Goal: Task Accomplishment & Management: Manage account settings

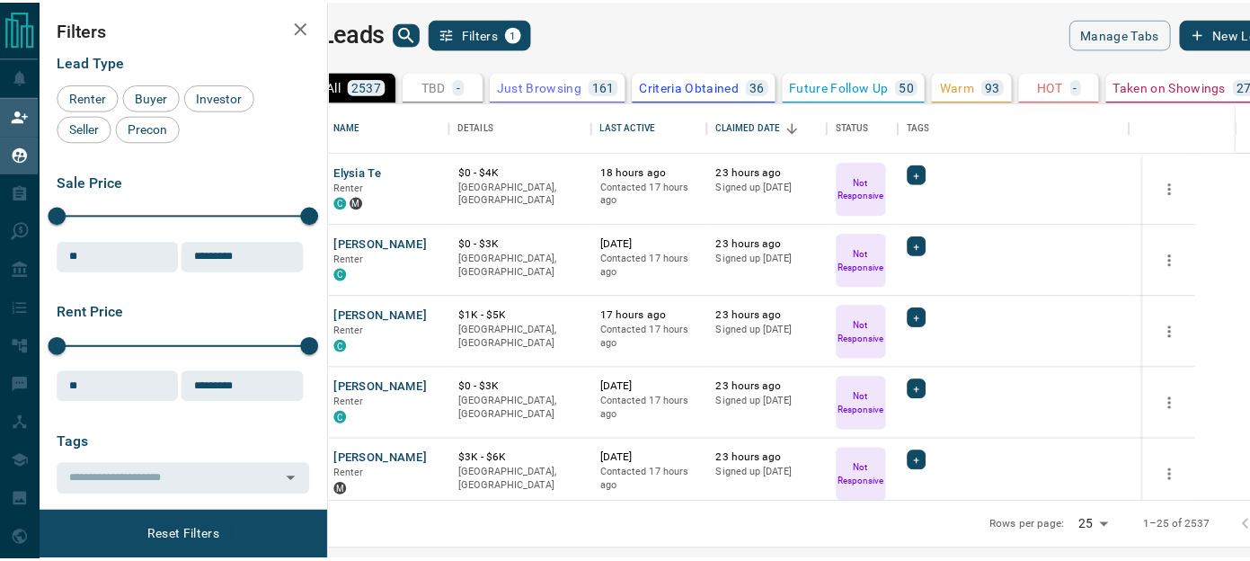
scroll to position [386, 910]
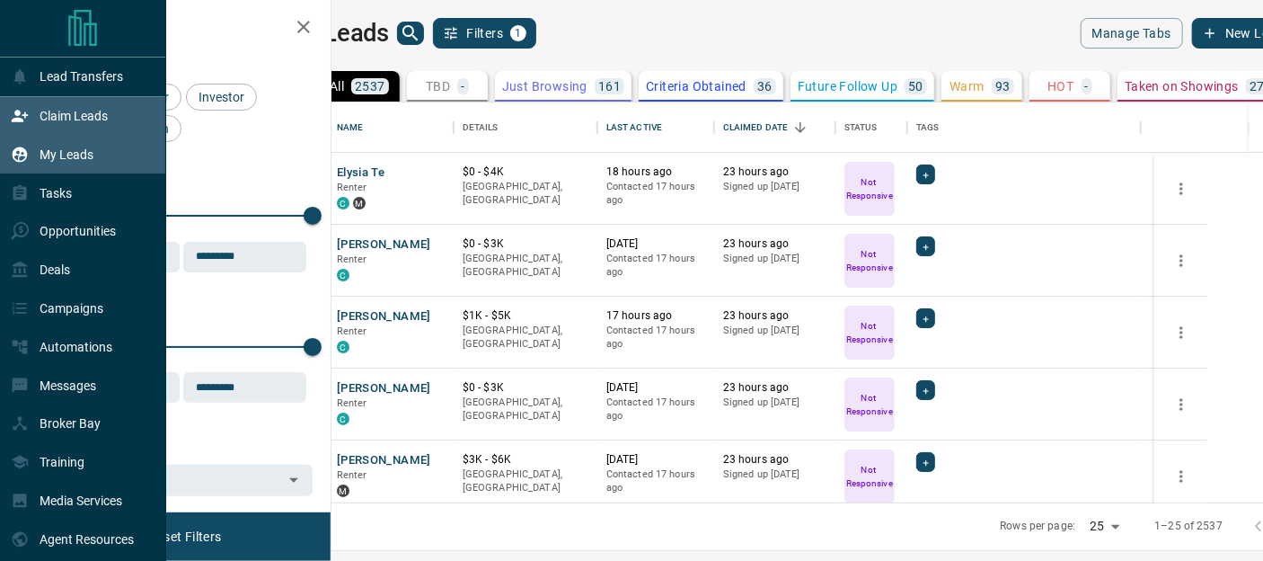
click at [57, 118] on p "Claim Leads" at bounding box center [74, 116] width 68 height 14
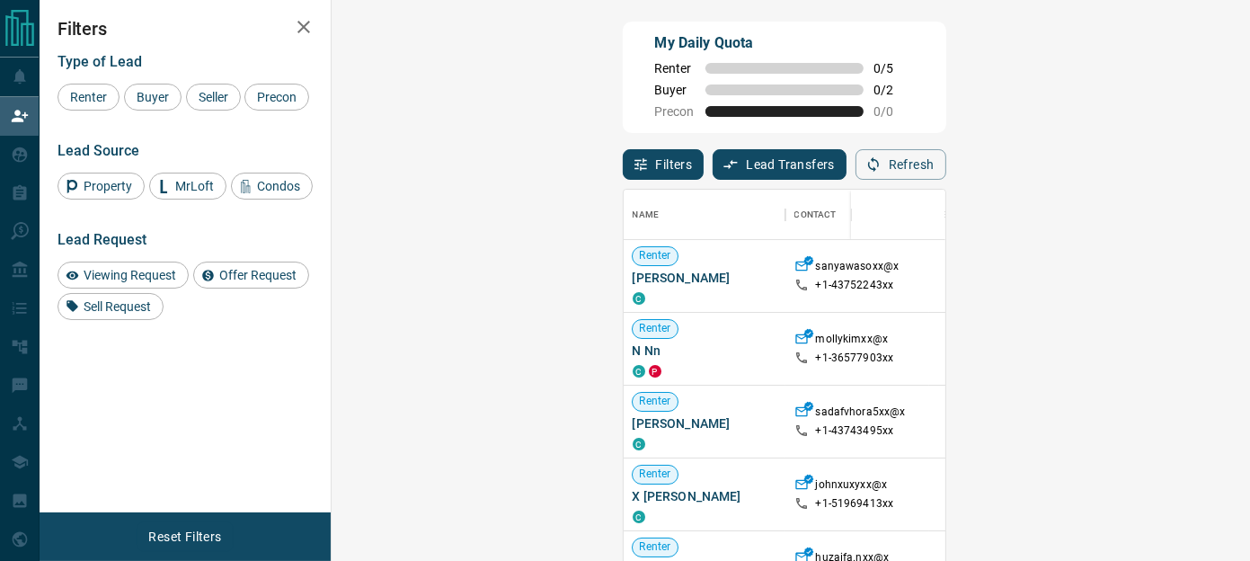
scroll to position [26, 0]
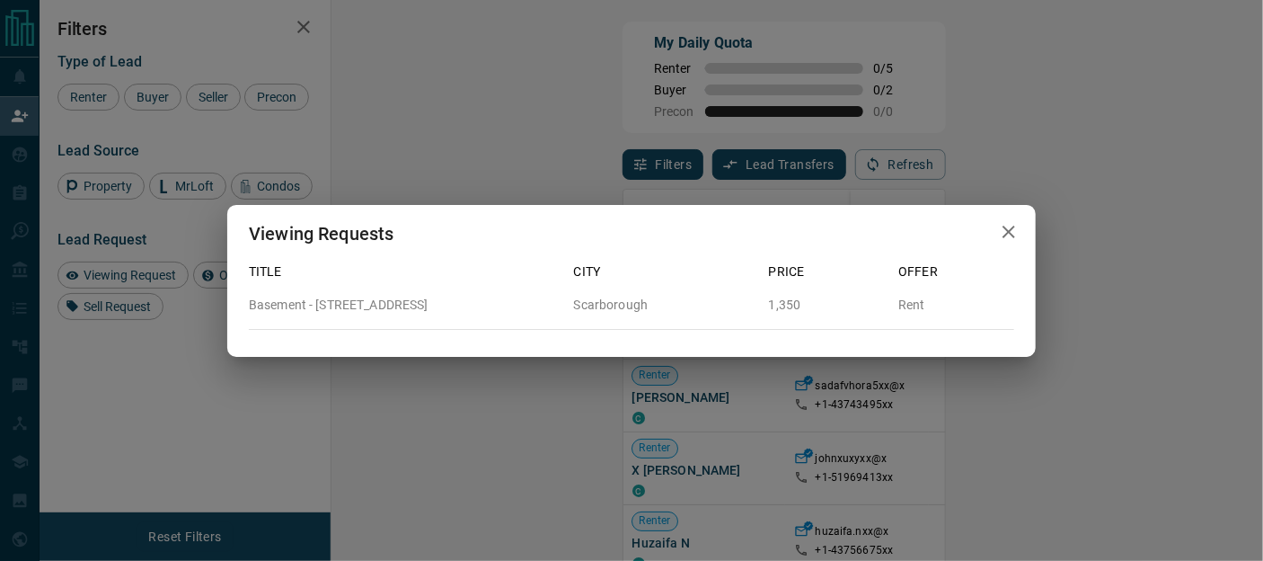
click at [1014, 233] on icon "button" at bounding box center [1009, 232] width 22 height 22
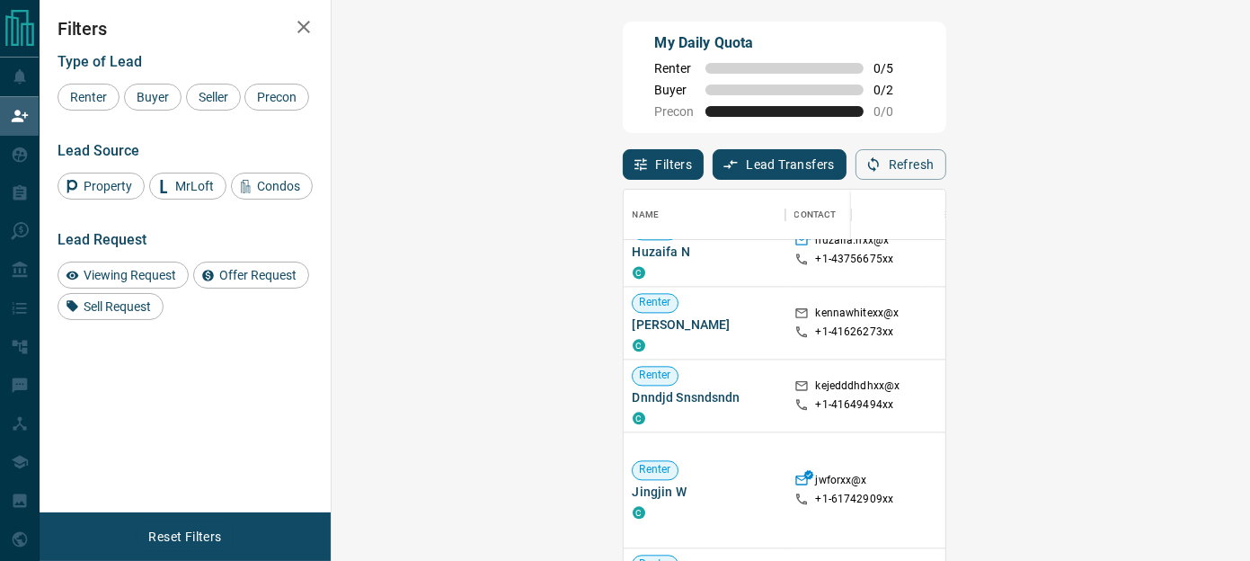
scroll to position [312, 0]
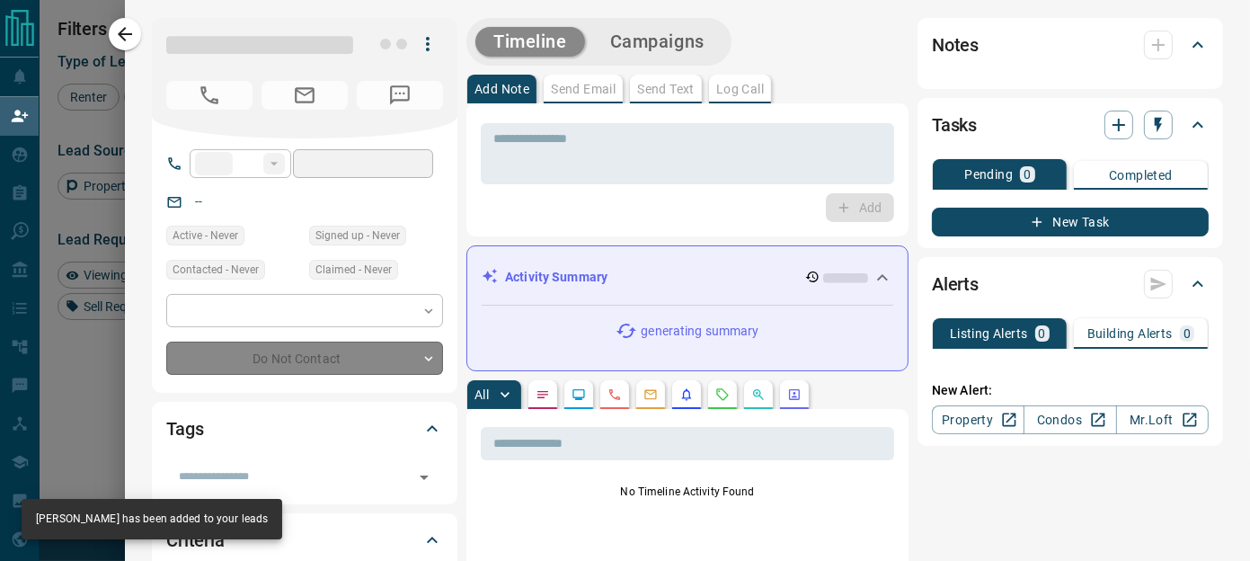
type input "**"
type input "**********"
type input "**"
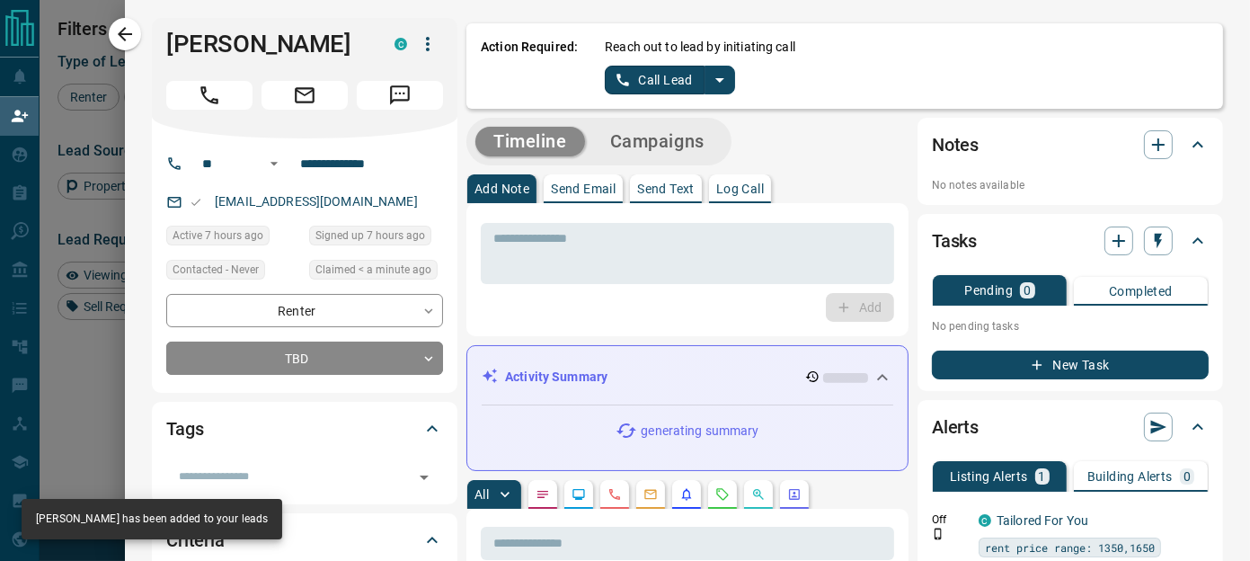
click at [710, 78] on icon "split button" at bounding box center [720, 80] width 22 height 22
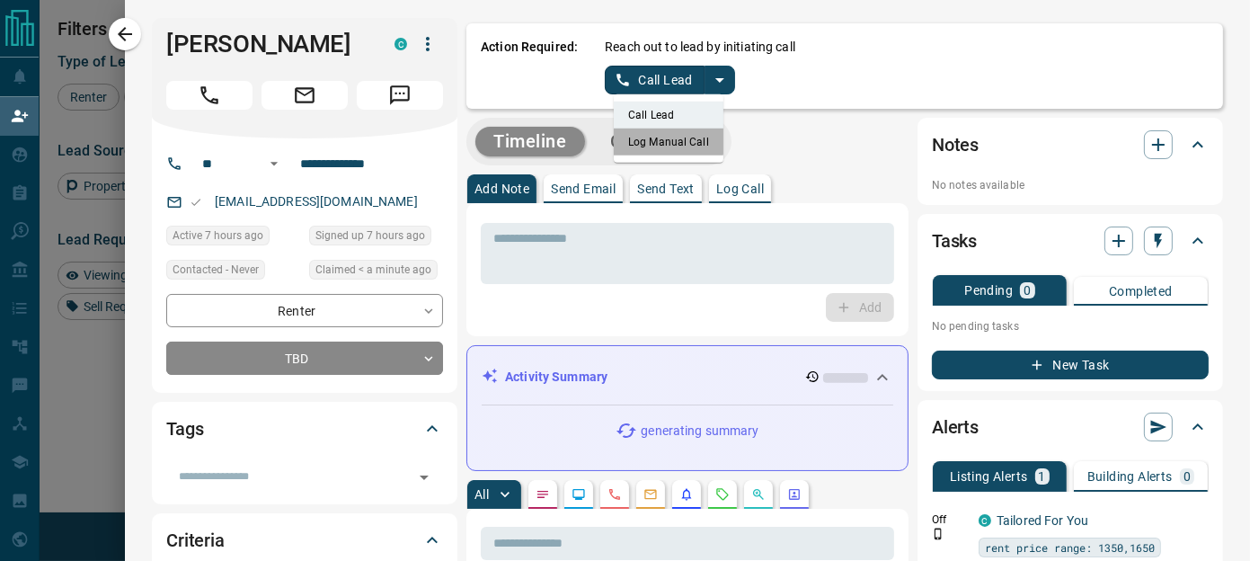
click at [634, 138] on li "Log Manual Call" at bounding box center [669, 141] width 110 height 27
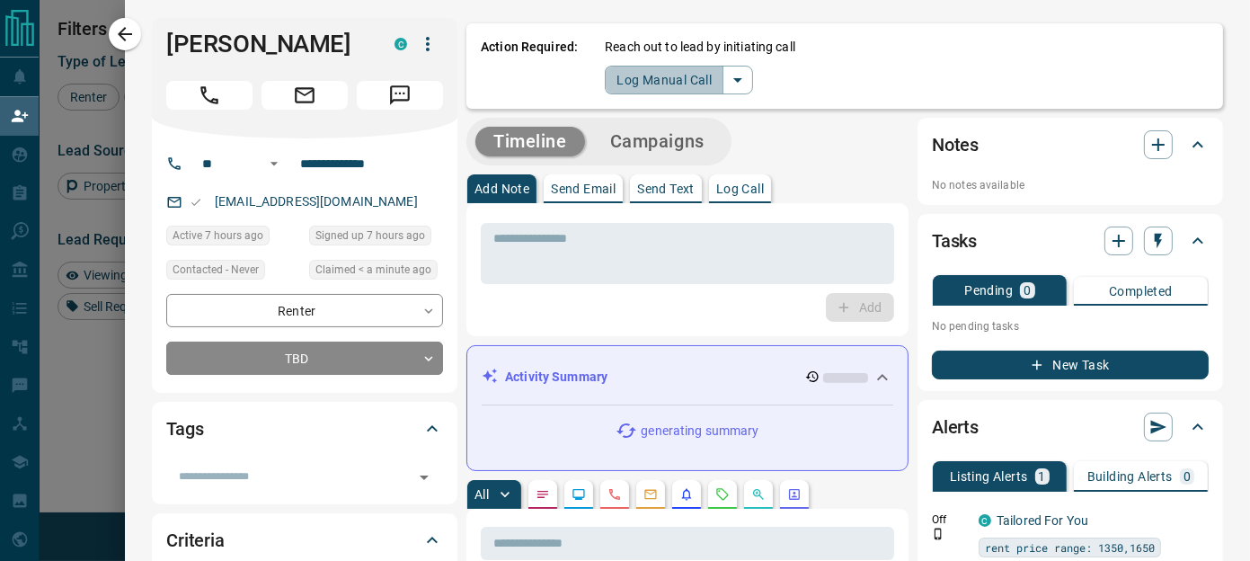
click at [623, 96] on div "Action Required: Reach out to lead by initiating call Log Manual Call" at bounding box center [844, 65] width 756 height 85
click at [727, 83] on icon "split button" at bounding box center [738, 80] width 22 height 22
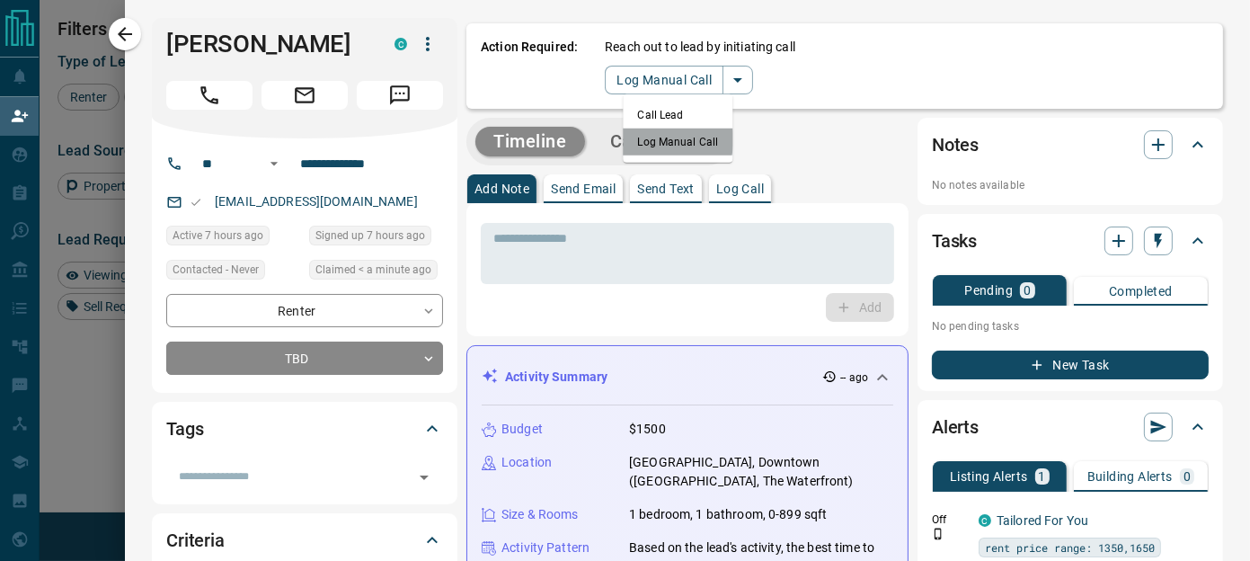
click at [641, 139] on li "Log Manual Call" at bounding box center [679, 141] width 110 height 27
click at [641, 83] on button "Log Manual Call" at bounding box center [664, 80] width 119 height 29
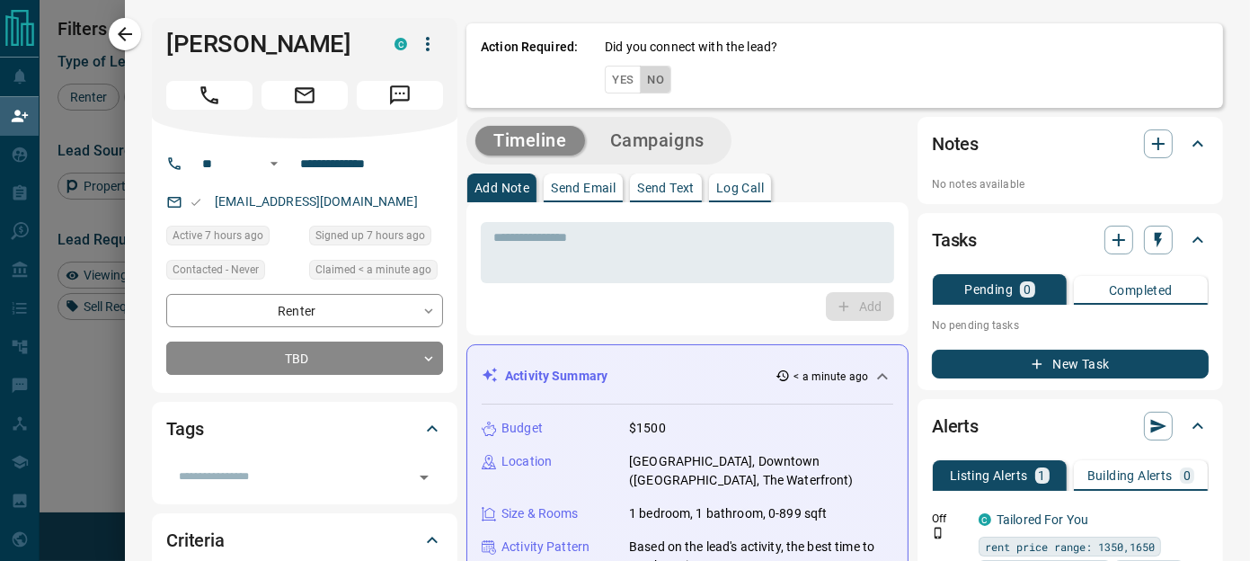
click at [644, 87] on button "No" at bounding box center [655, 80] width 31 height 28
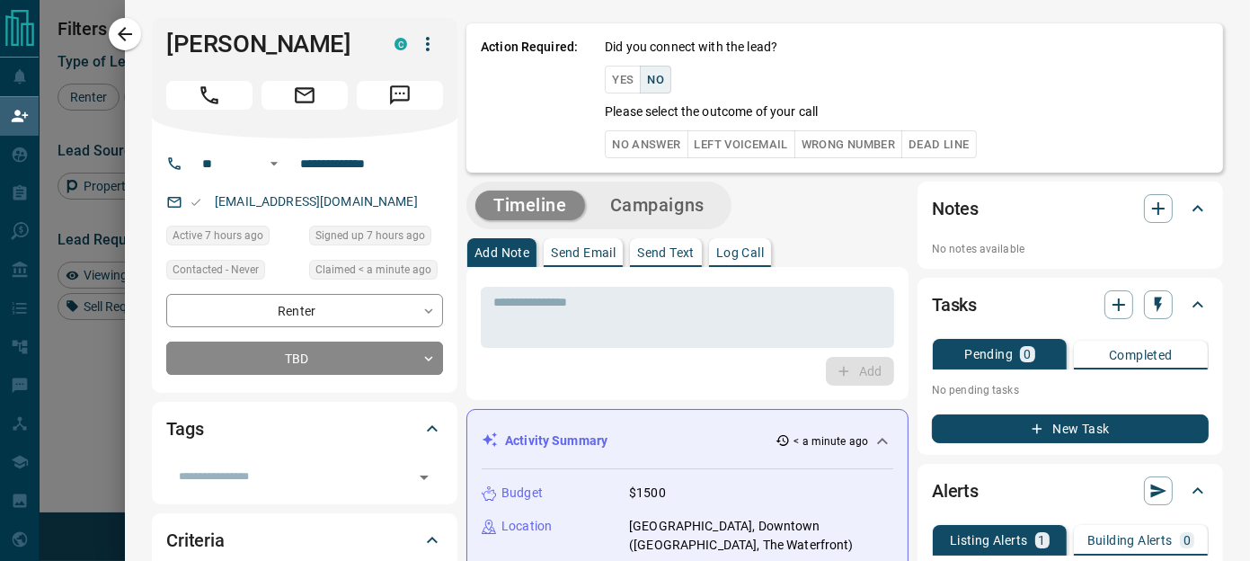
click at [615, 144] on button "No Answer" at bounding box center [646, 144] width 83 height 28
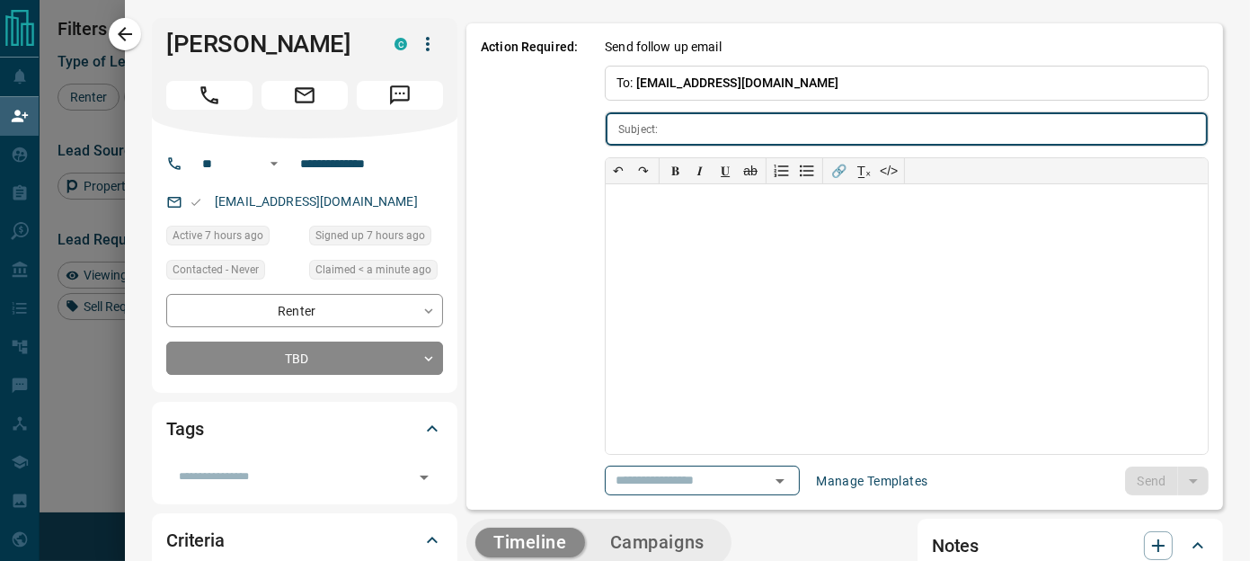
type input "**********"
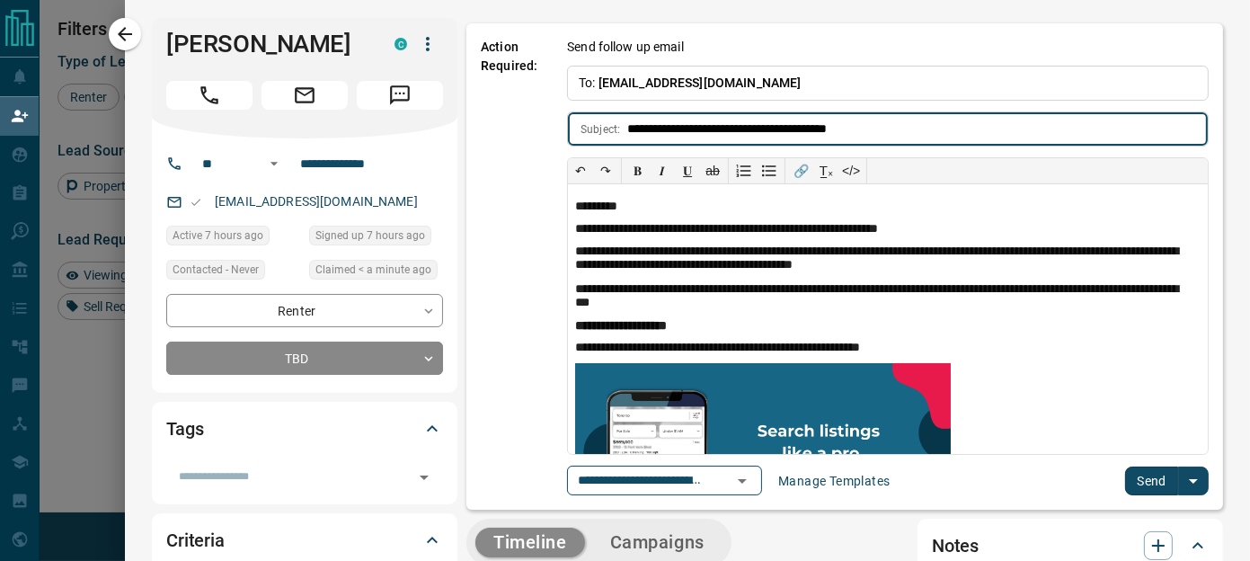
click at [1136, 475] on button "Send" at bounding box center [1151, 480] width 53 height 29
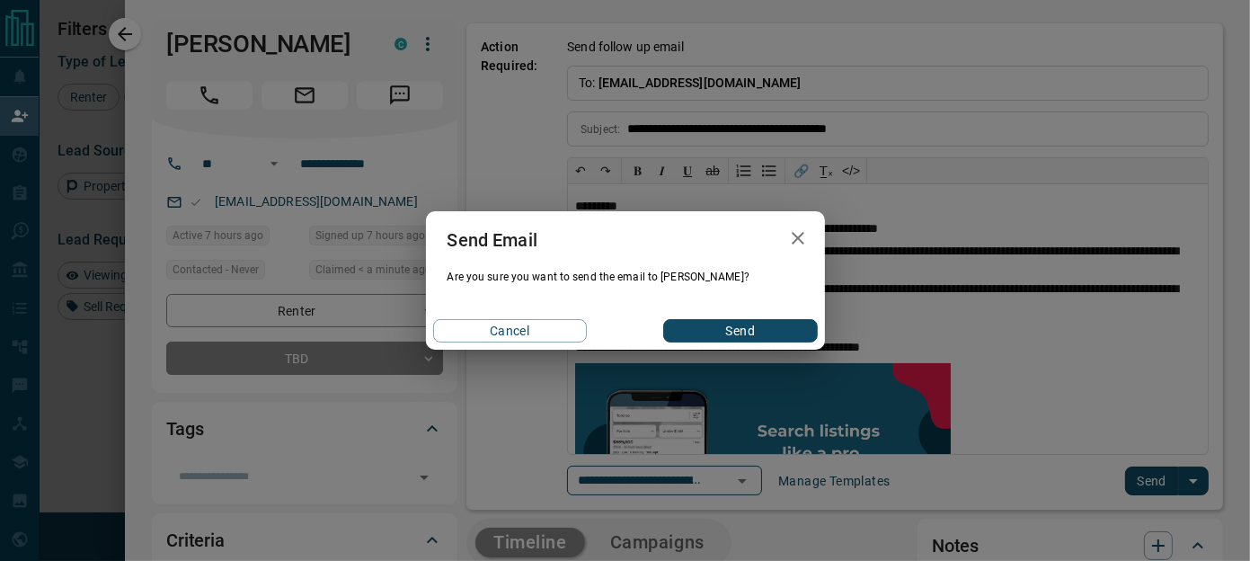
click at [705, 323] on button "Send" at bounding box center [740, 330] width 154 height 23
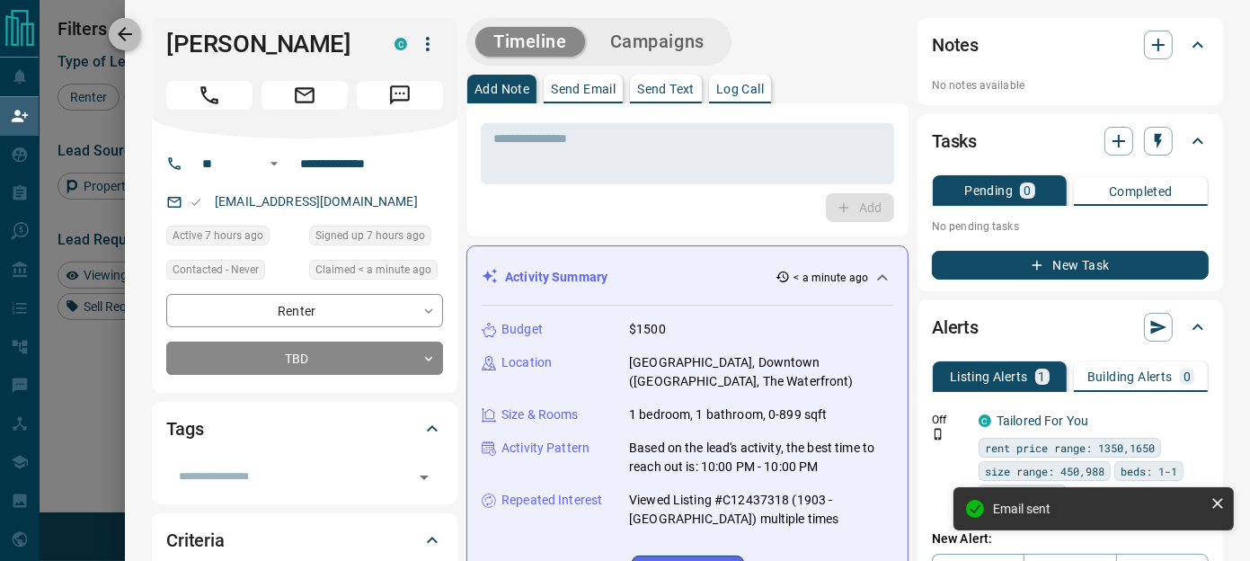
click at [140, 35] on button "button" at bounding box center [125, 34] width 32 height 32
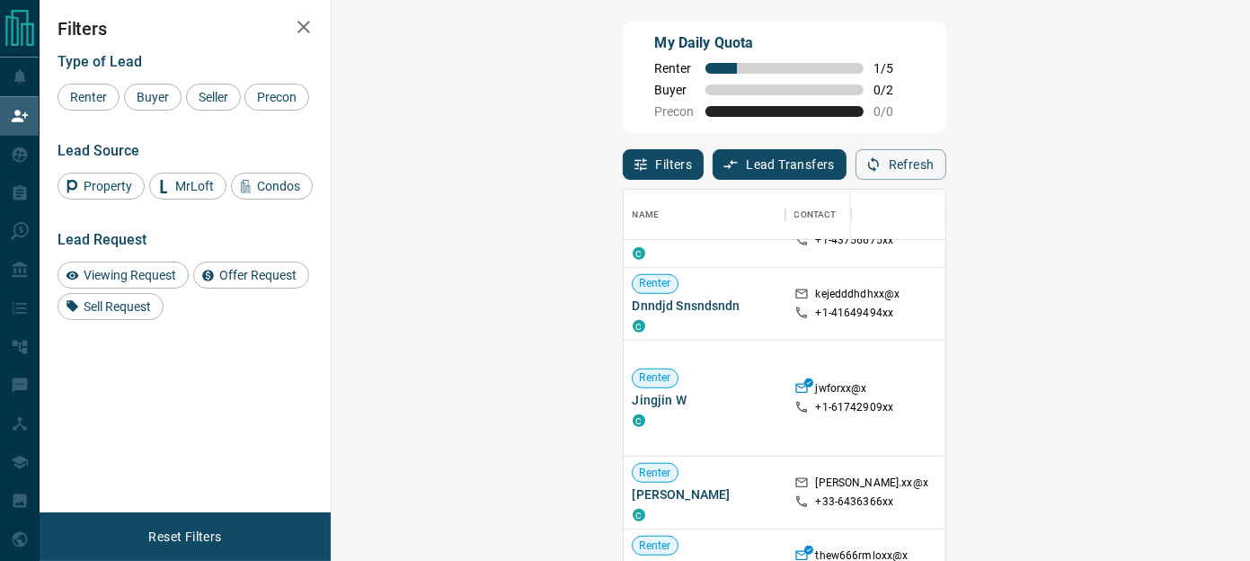
scroll to position [0, 0]
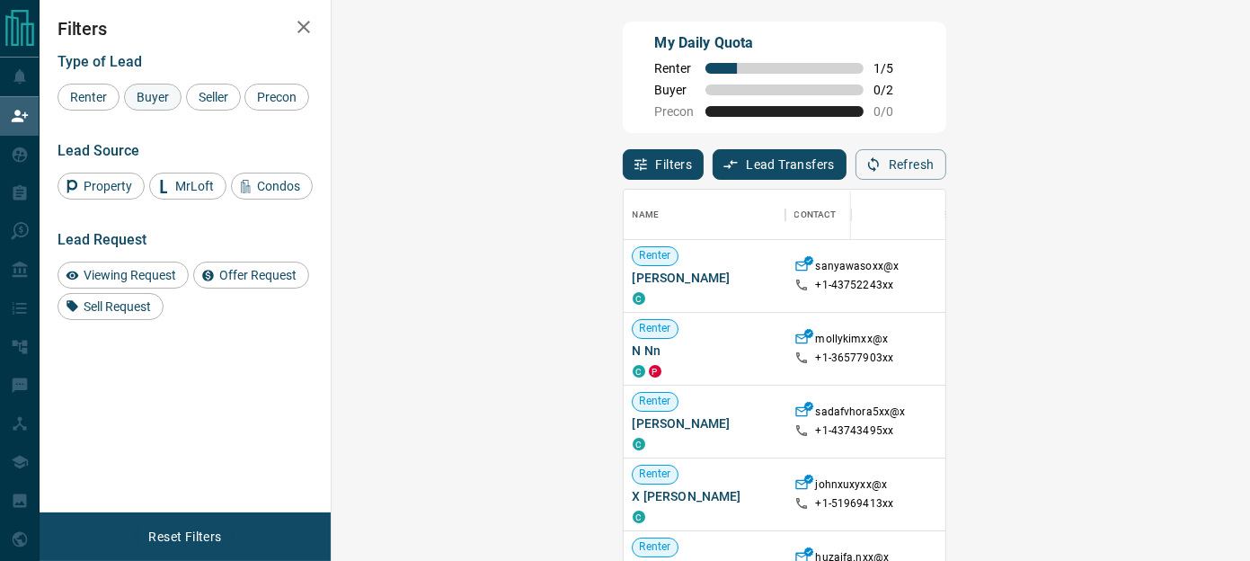
click at [142, 96] on span "Buyer" at bounding box center [152, 97] width 45 height 14
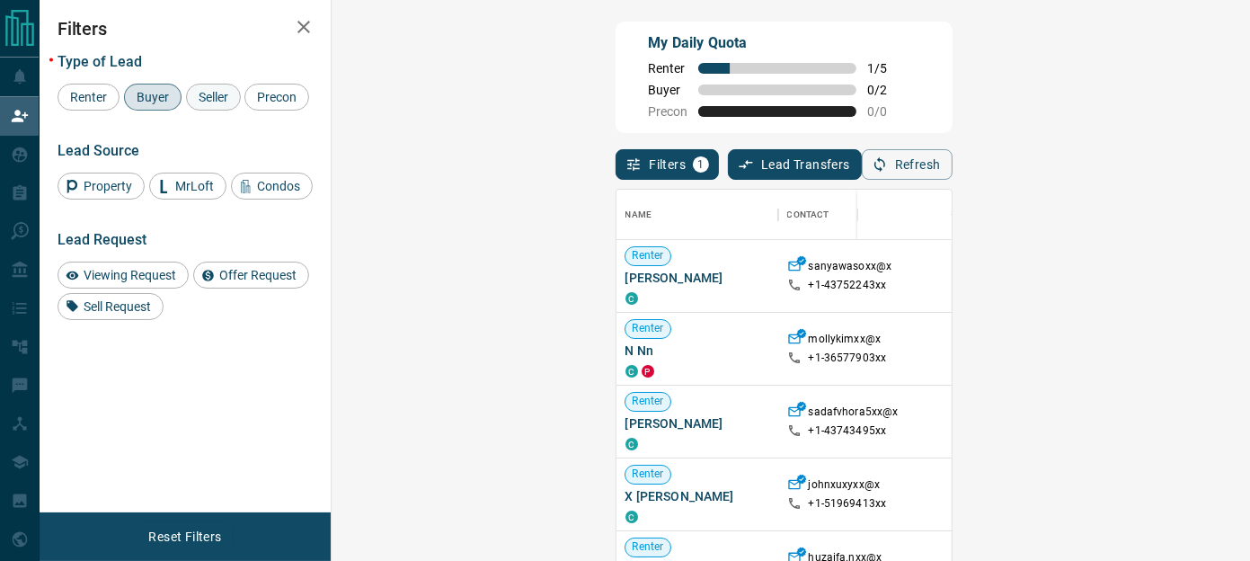
click at [207, 95] on span "Seller" at bounding box center [213, 97] width 42 height 14
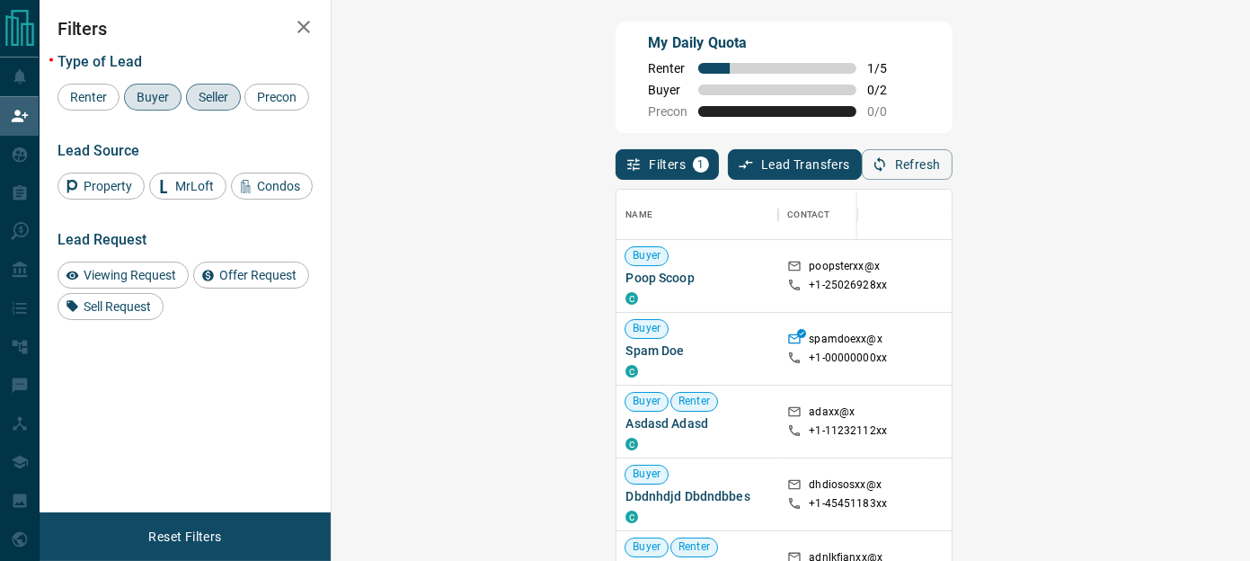
scroll to position [406, 866]
click at [158, 92] on span "Buyer" at bounding box center [152, 97] width 45 height 14
click at [212, 102] on span "Seller" at bounding box center [213, 97] width 42 height 14
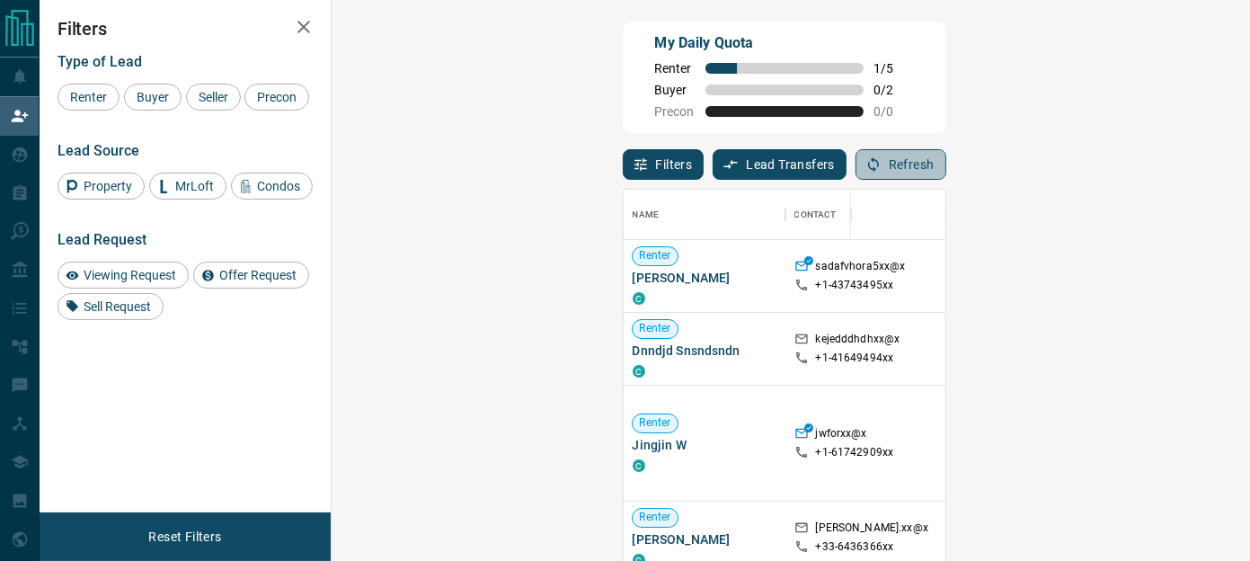
click at [946, 160] on button "Refresh" at bounding box center [900, 164] width 91 height 31
click at [169, 108] on div "Buyer" at bounding box center [152, 97] width 57 height 27
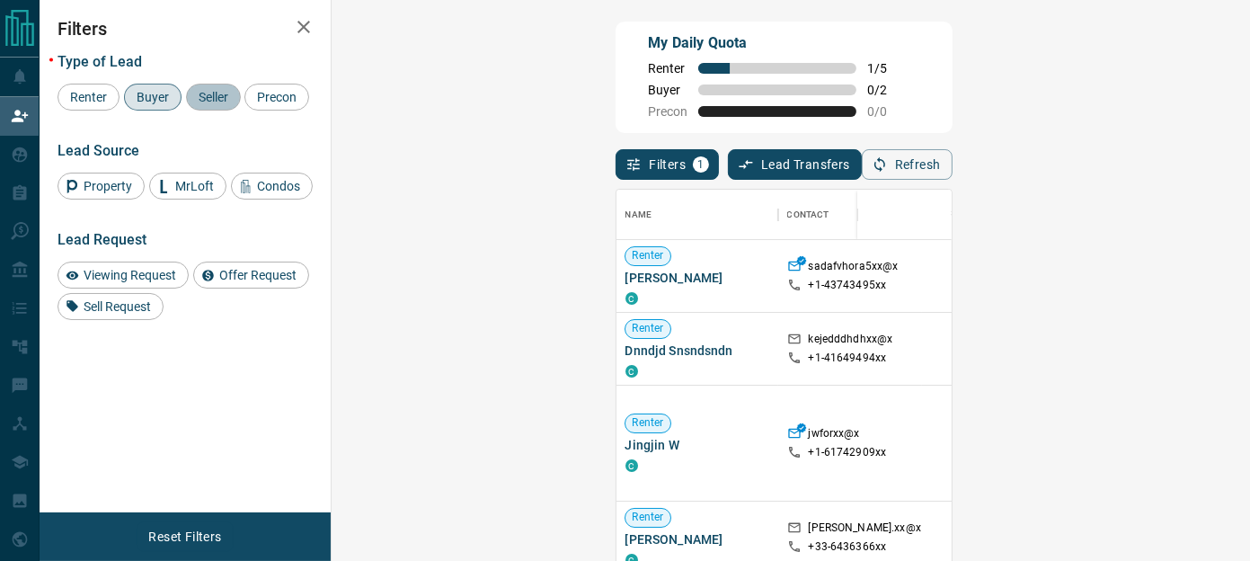
click at [197, 102] on span "Seller" at bounding box center [213, 97] width 42 height 14
click at [952, 172] on button "Refresh" at bounding box center [907, 164] width 91 height 31
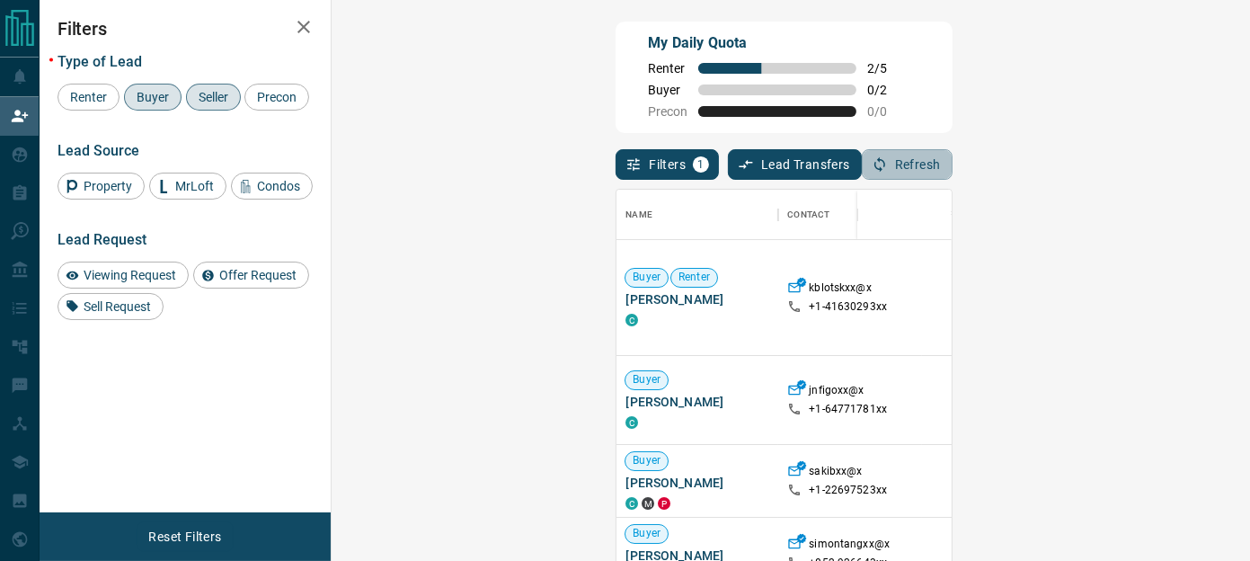
click at [888, 168] on icon "button" at bounding box center [879, 164] width 16 height 16
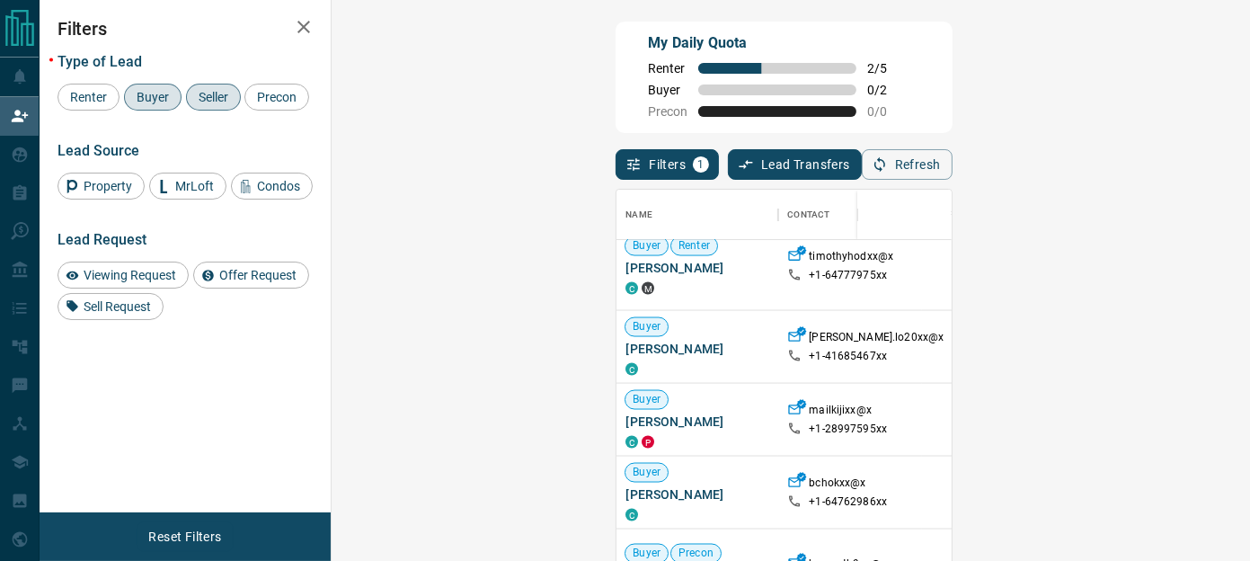
scroll to position [316, 0]
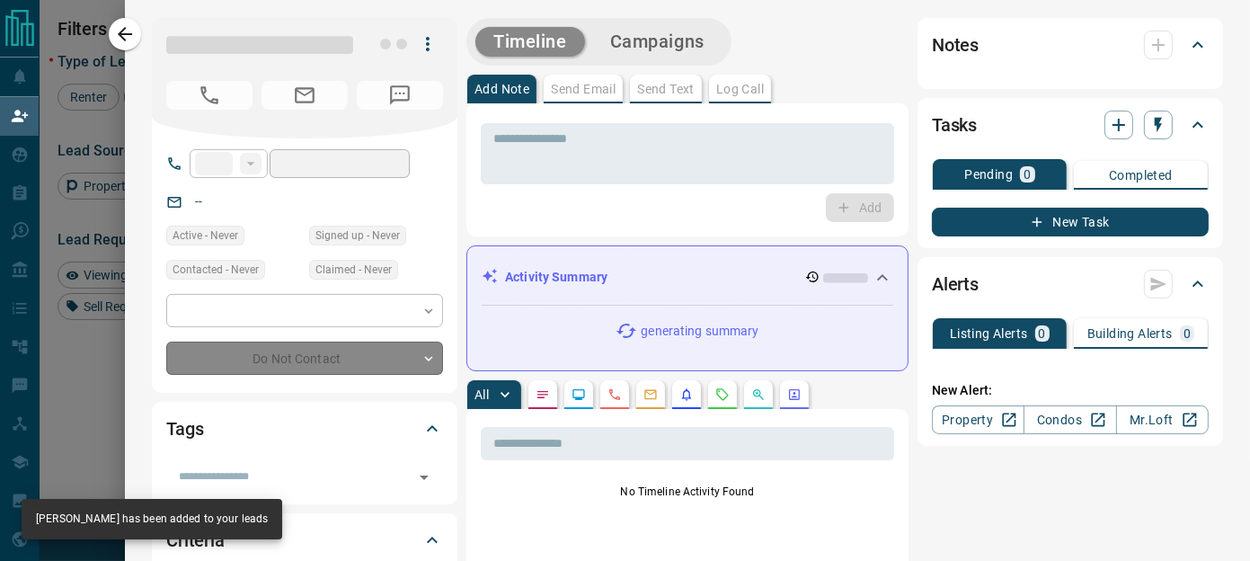
type input "**"
type input "**********"
type input "*"
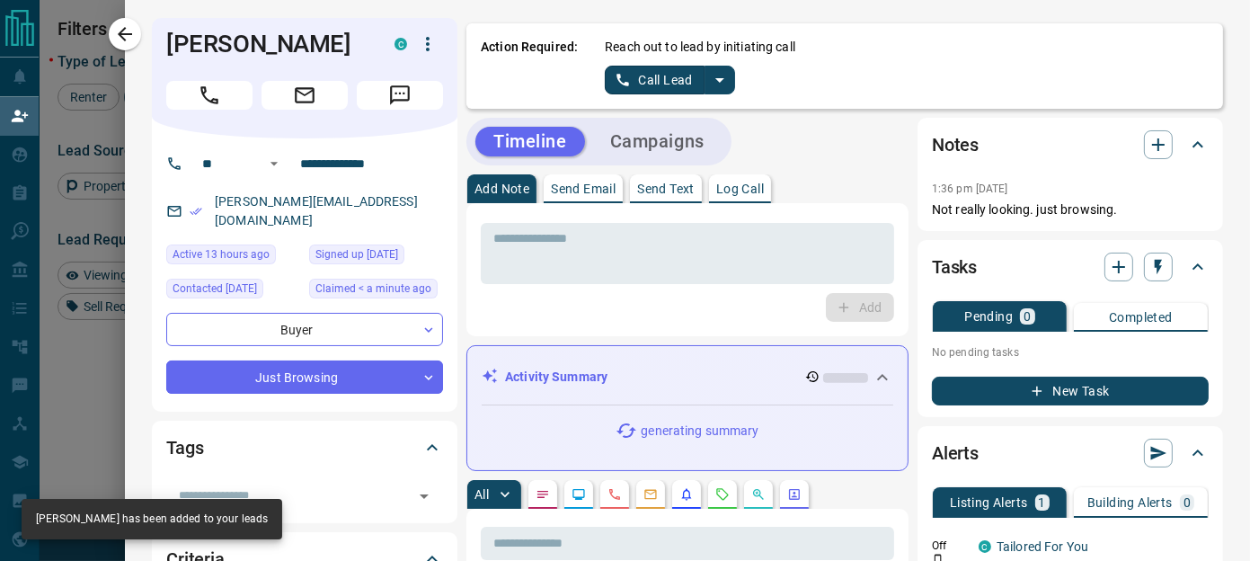
click at [709, 75] on icon "split button" at bounding box center [720, 80] width 22 height 22
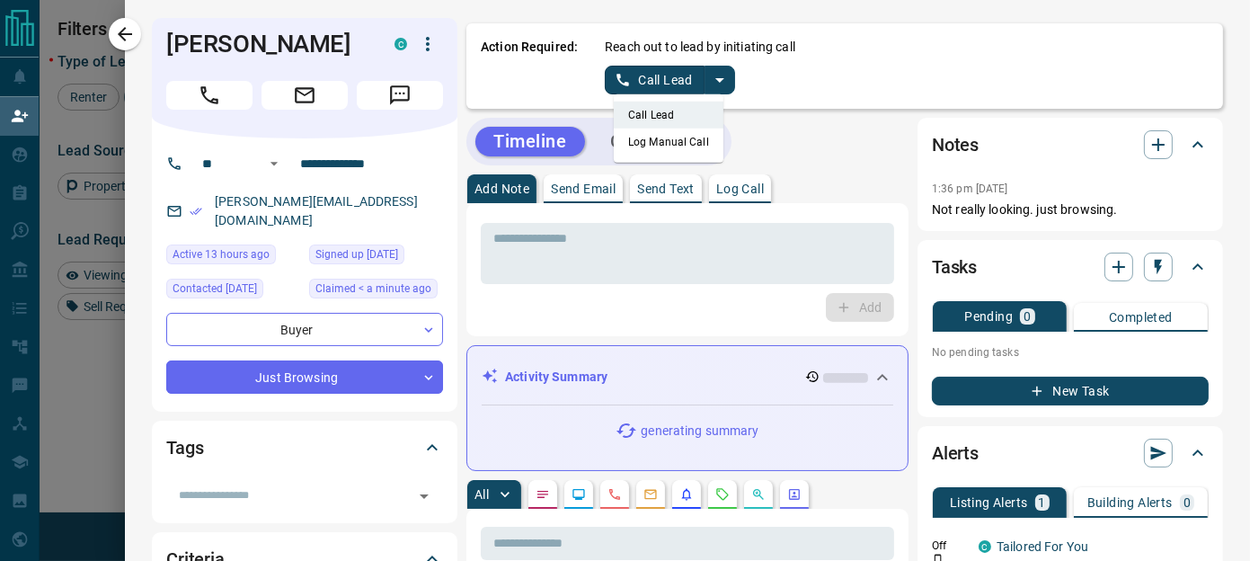
click at [642, 146] on li "Log Manual Call" at bounding box center [669, 141] width 110 height 27
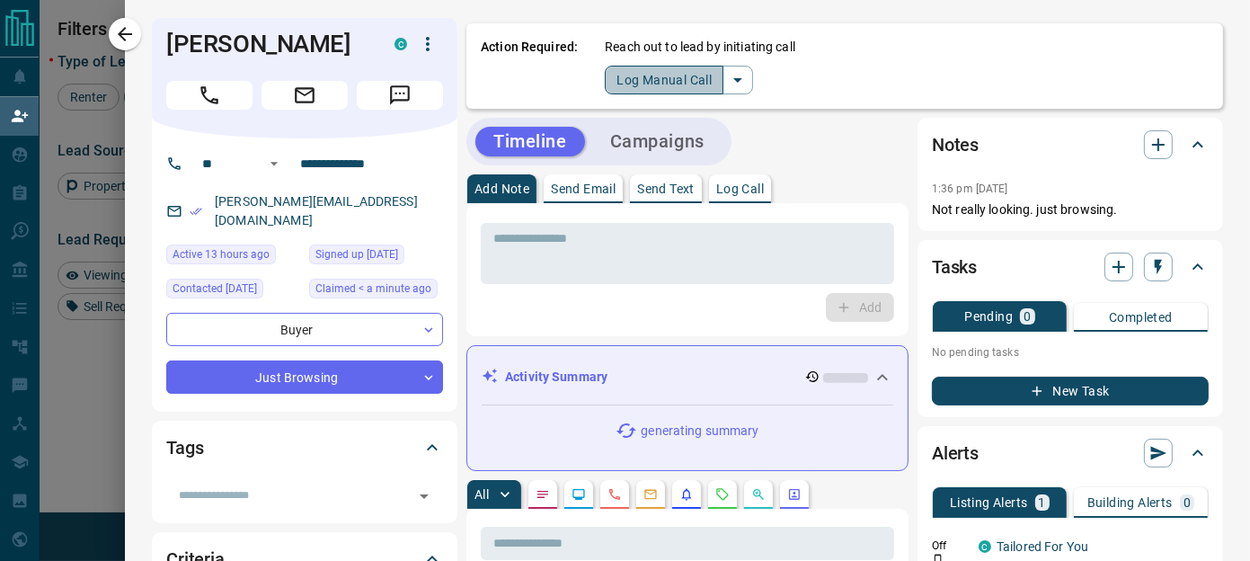
click at [633, 75] on button "Log Manual Call" at bounding box center [664, 80] width 119 height 29
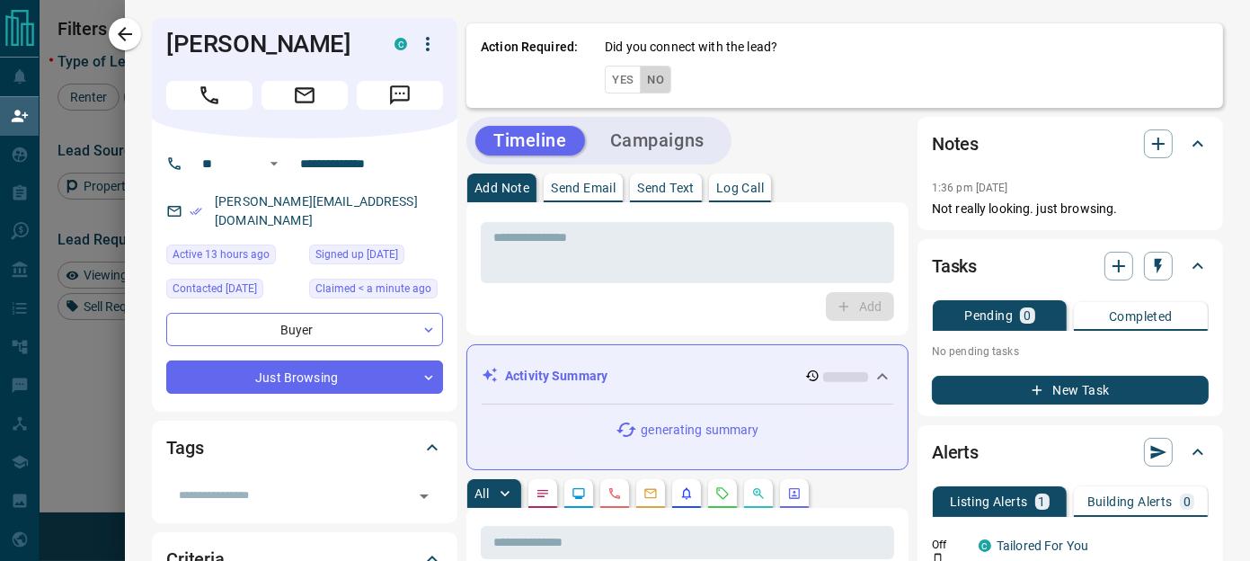
click at [650, 77] on button "No" at bounding box center [655, 80] width 31 height 28
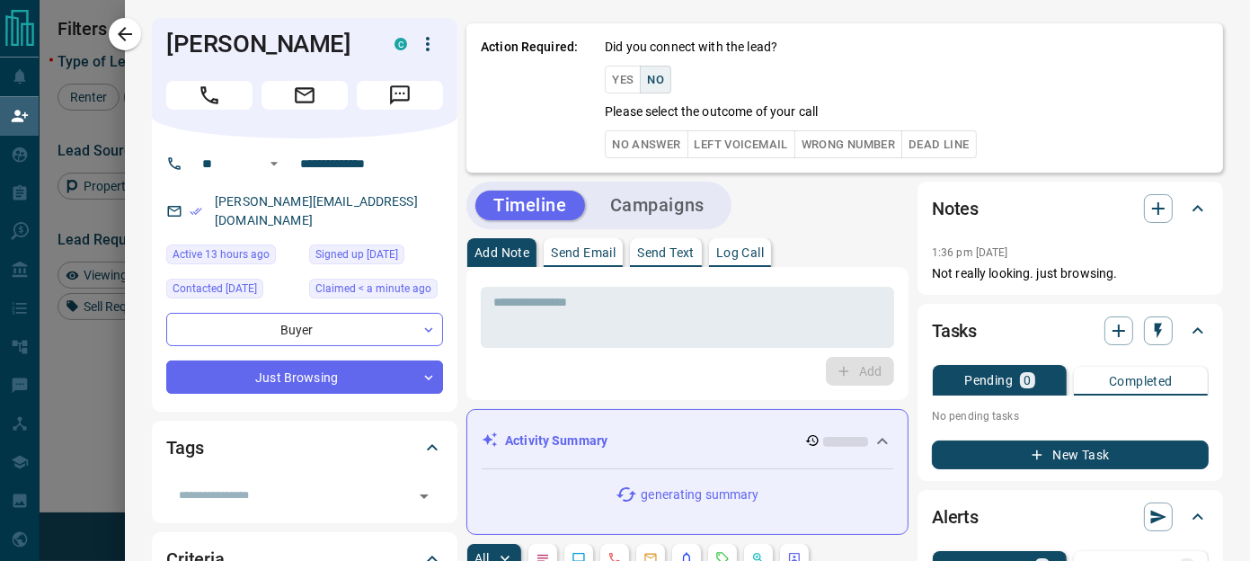
click at [632, 142] on button "No Answer" at bounding box center [646, 144] width 83 height 28
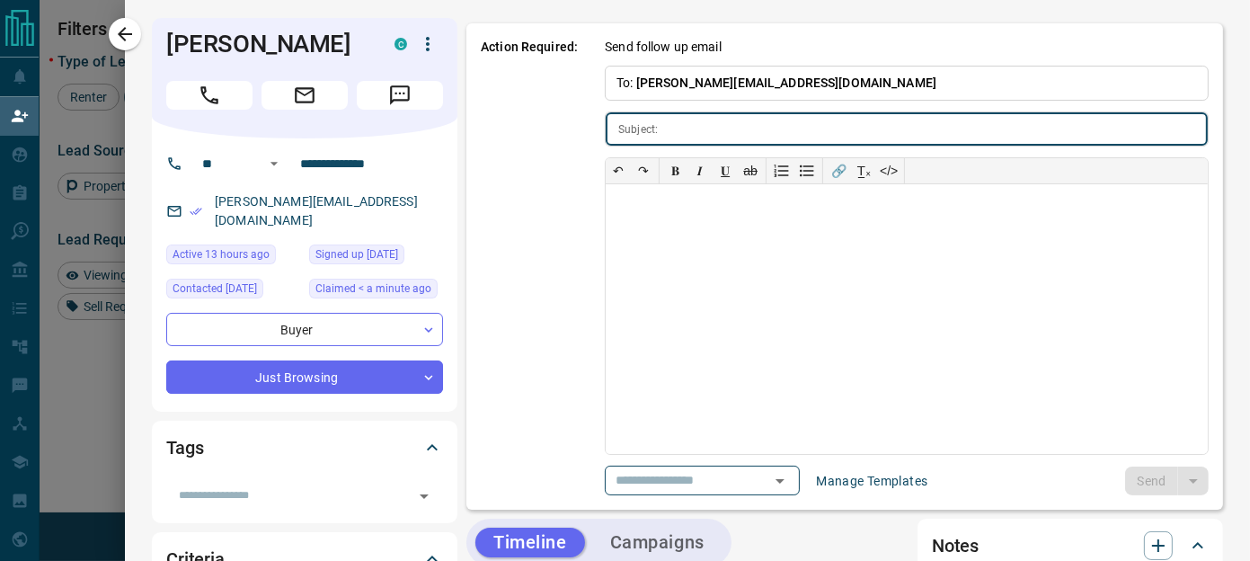
type input "**********"
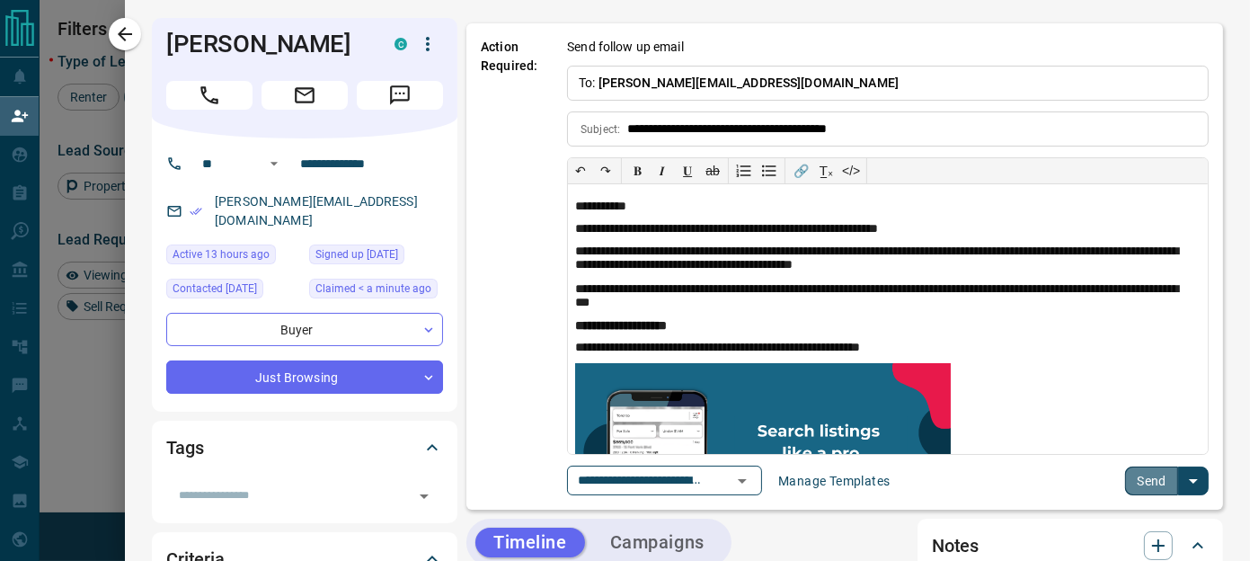
click at [1126, 472] on button "Send" at bounding box center [1151, 480] width 53 height 29
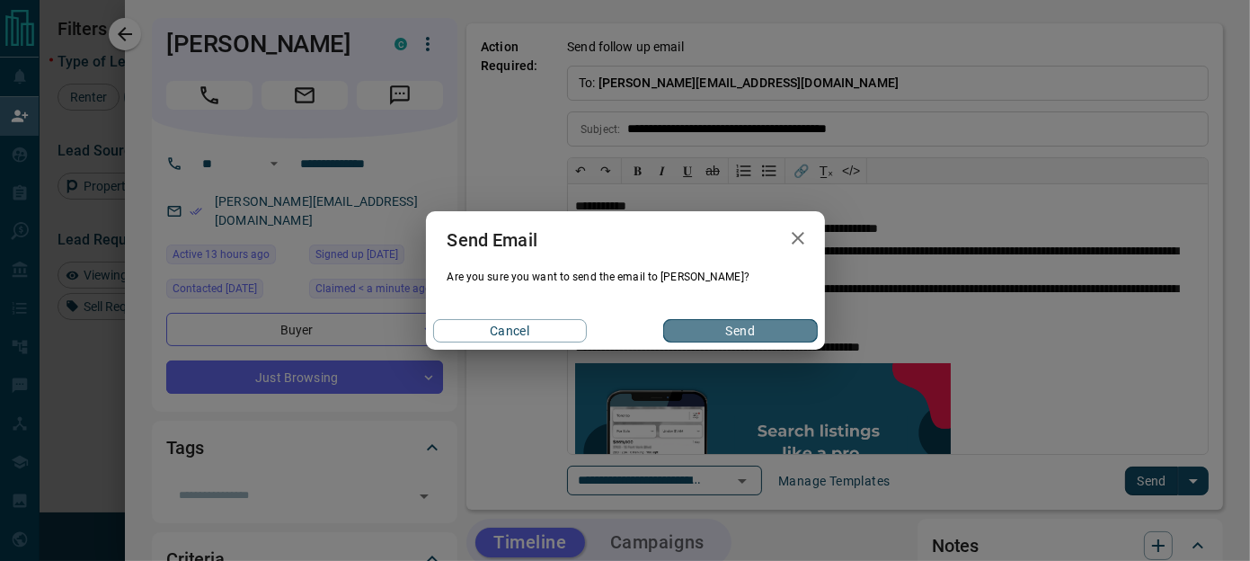
click at [758, 325] on button "Send" at bounding box center [740, 330] width 154 height 23
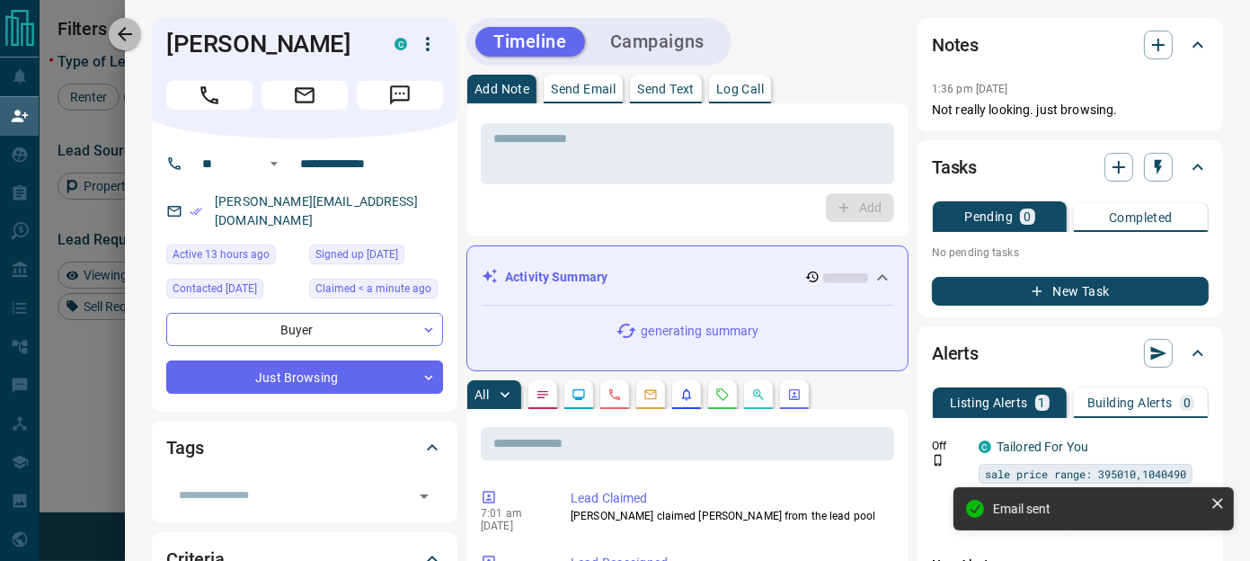
drag, startPoint x: 125, startPoint y: 31, endPoint x: 1251, endPoint y: 217, distance: 1140.8
click at [125, 31] on icon "button" at bounding box center [125, 34] width 22 height 22
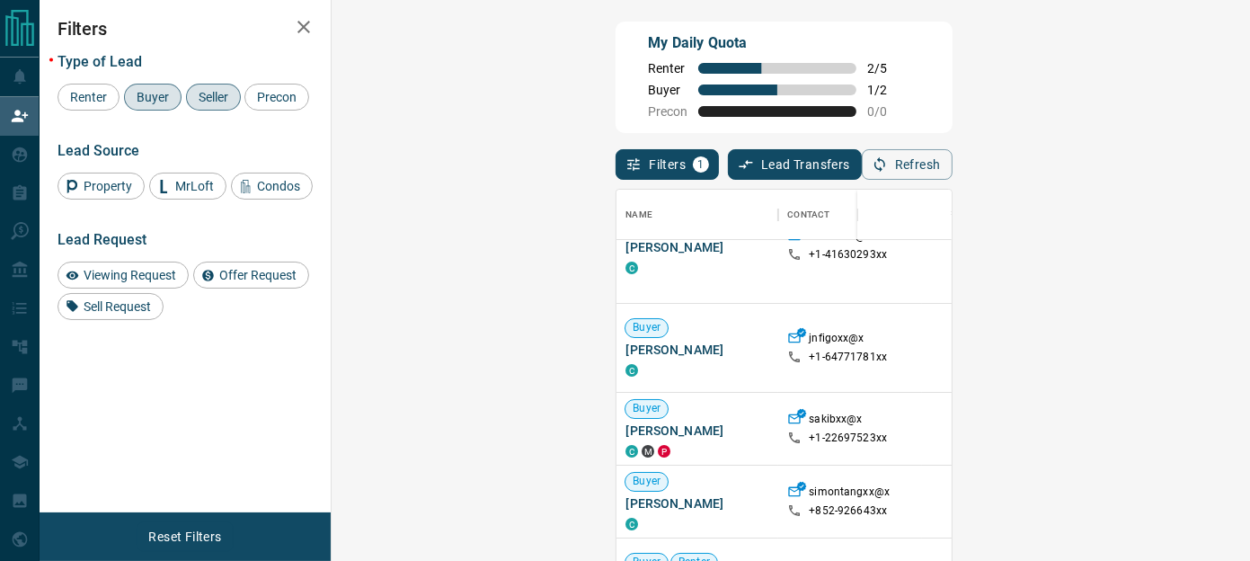
scroll to position [0, 0]
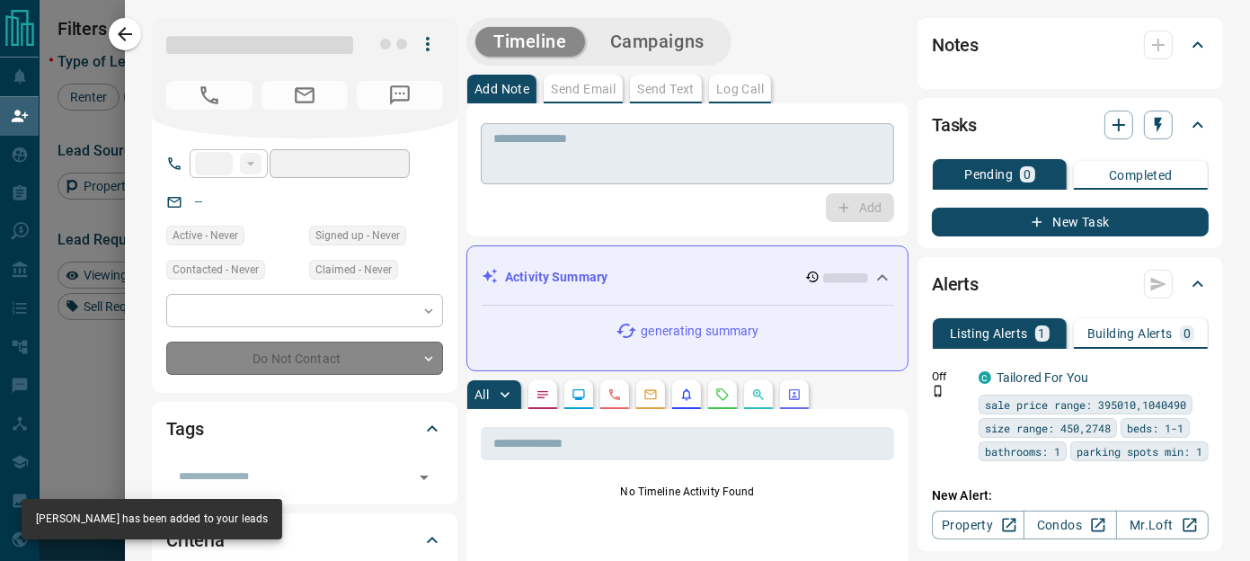
type input "**"
type input "**********"
type input "**"
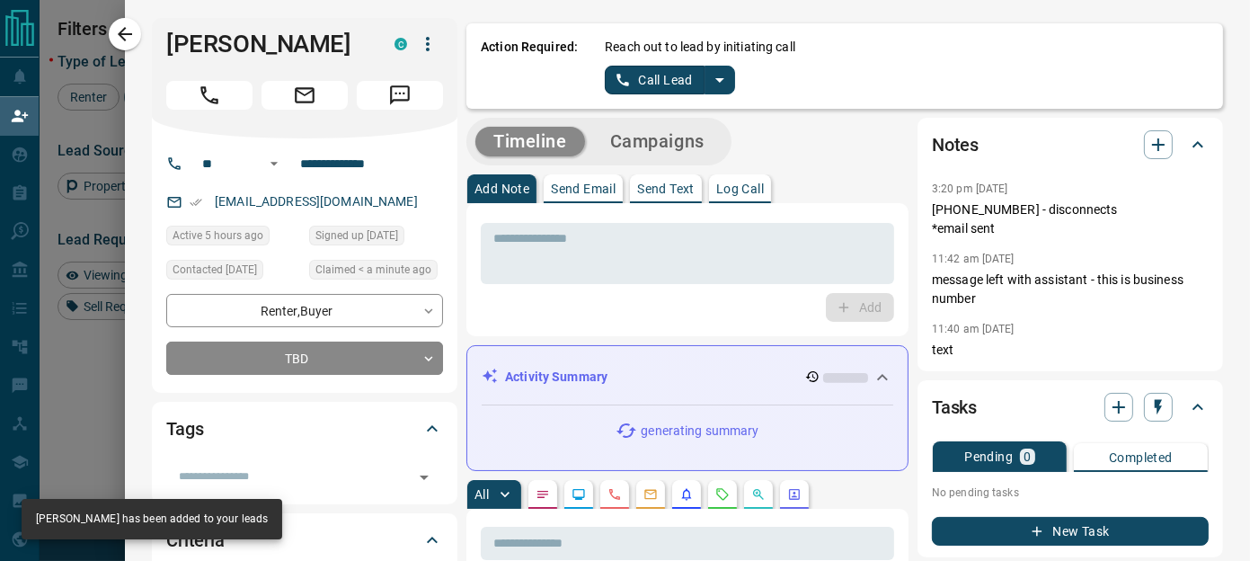
click at [709, 75] on icon "split button" at bounding box center [720, 80] width 22 height 22
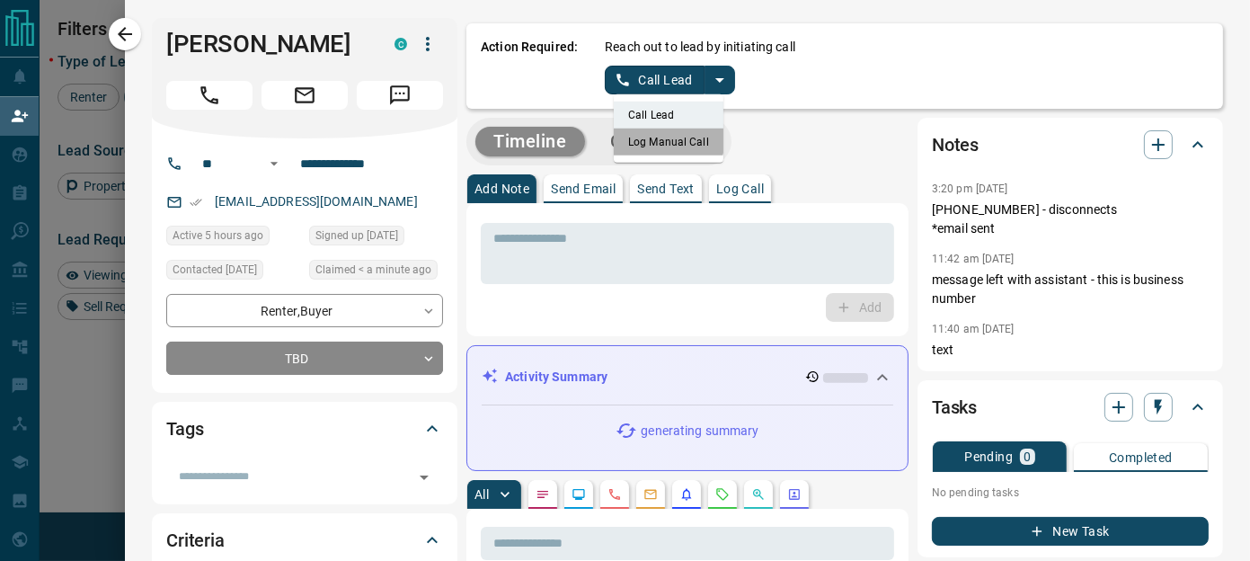
click at [642, 137] on li "Log Manual Call" at bounding box center [669, 141] width 110 height 27
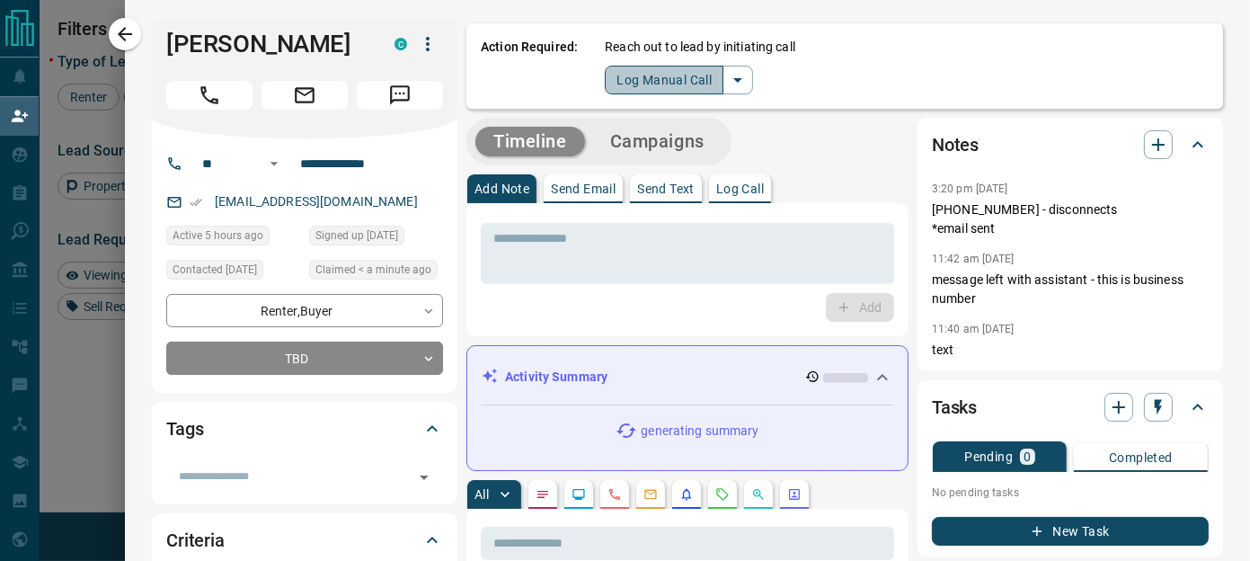
click at [660, 78] on button "Log Manual Call" at bounding box center [664, 80] width 119 height 29
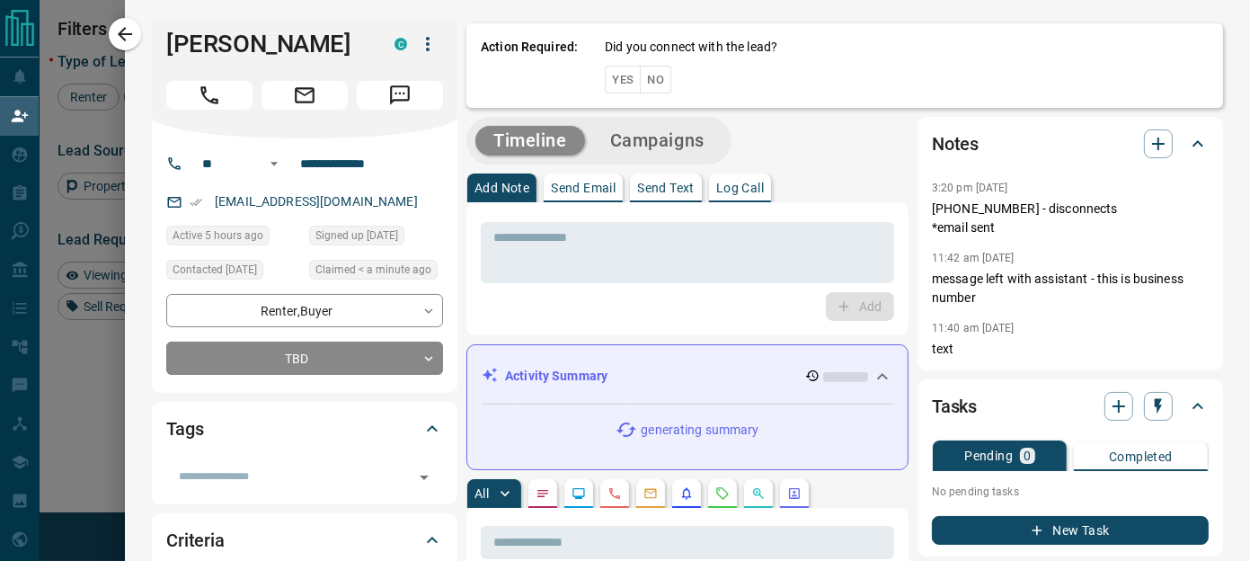
click at [651, 80] on button "No" at bounding box center [655, 80] width 31 height 28
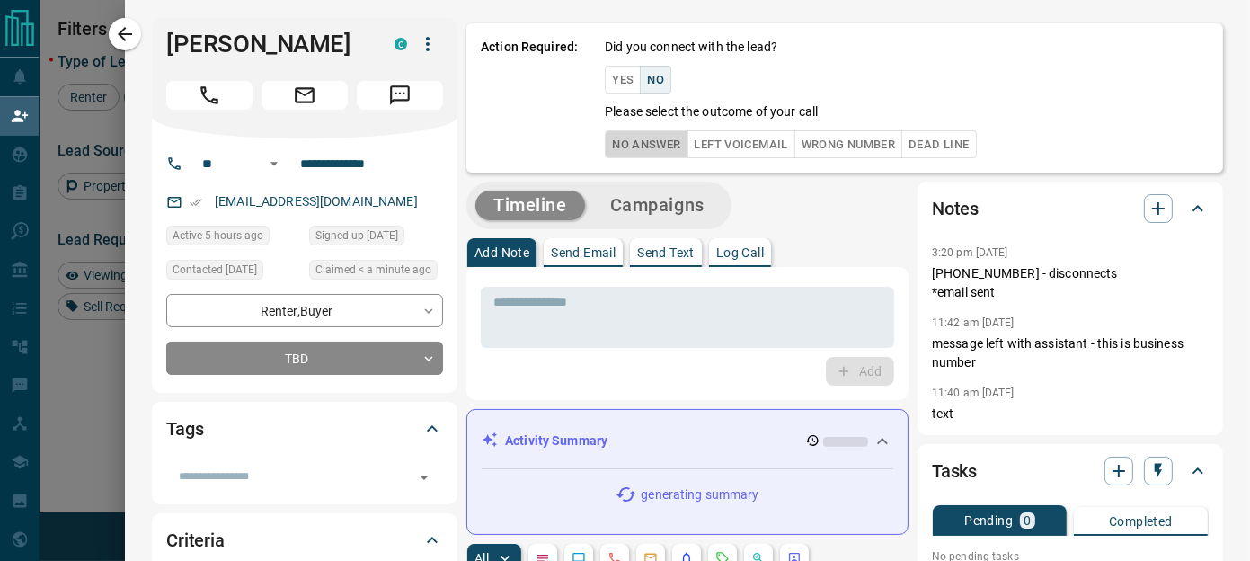
click at [643, 144] on button "No Answer" at bounding box center [646, 144] width 83 height 28
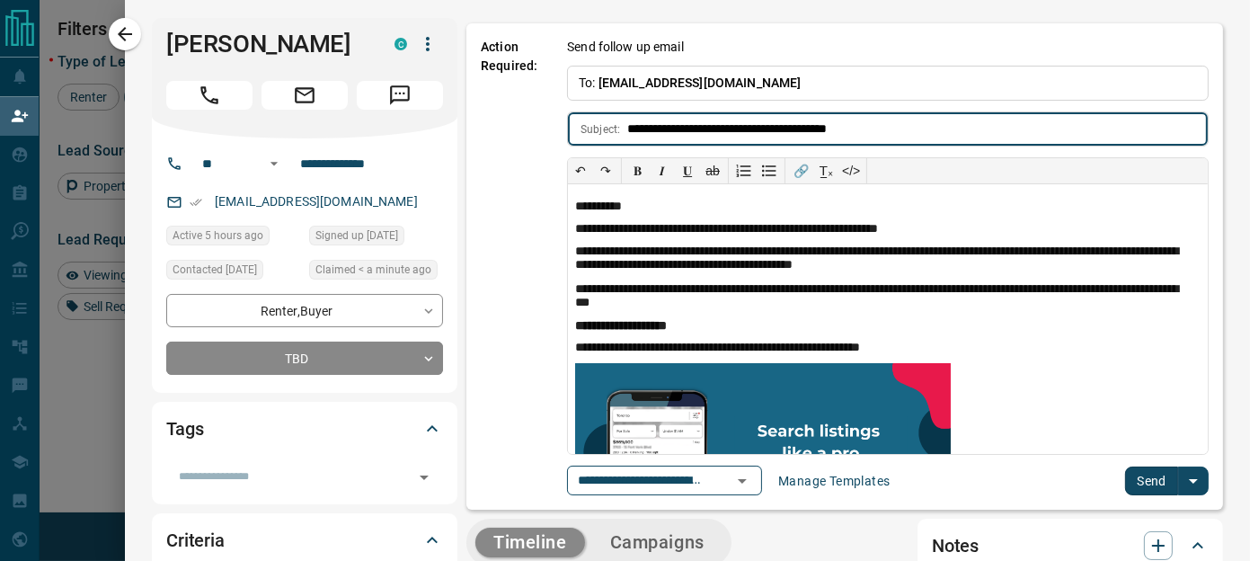
click at [1143, 473] on button "Send" at bounding box center [1151, 480] width 53 height 29
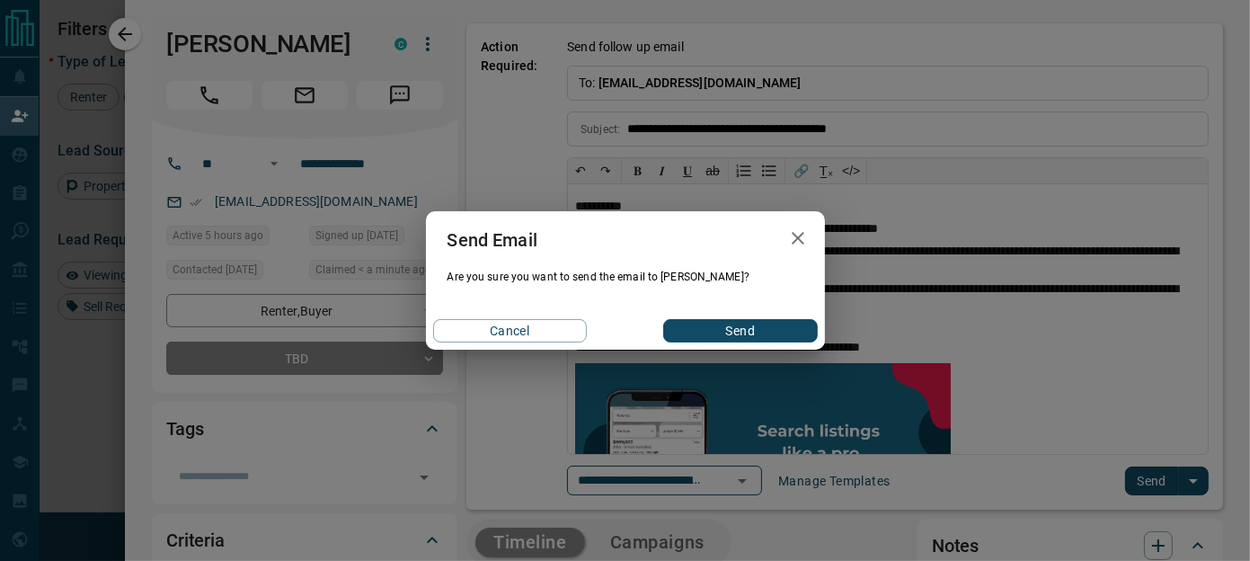
click at [774, 323] on button "Send" at bounding box center [740, 330] width 154 height 23
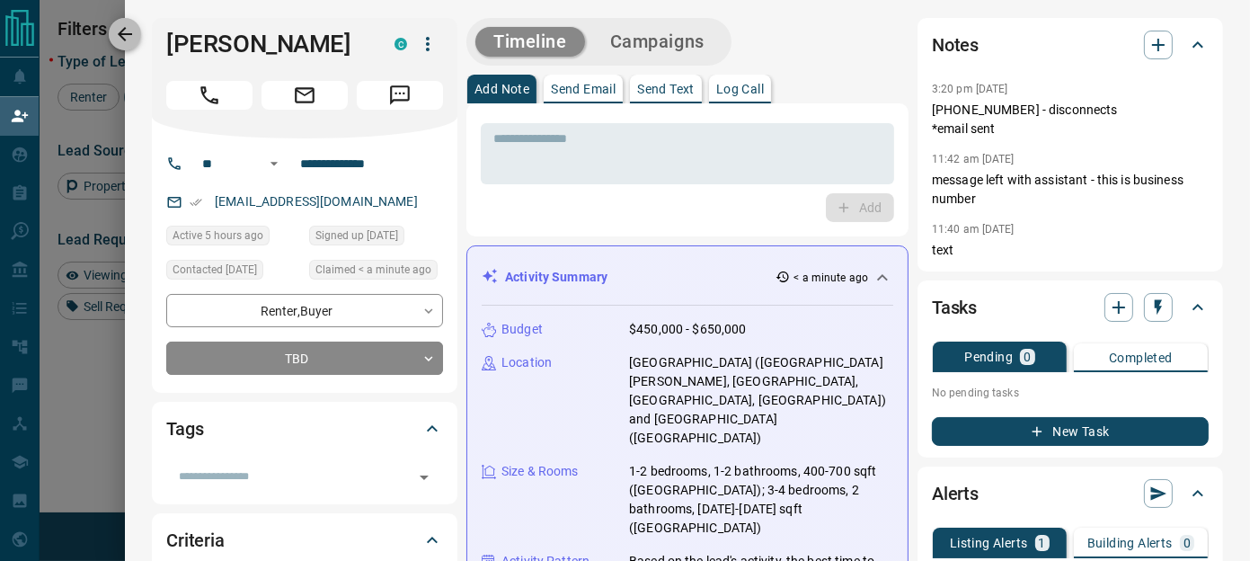
click at [120, 41] on icon "button" at bounding box center [125, 34] width 22 height 22
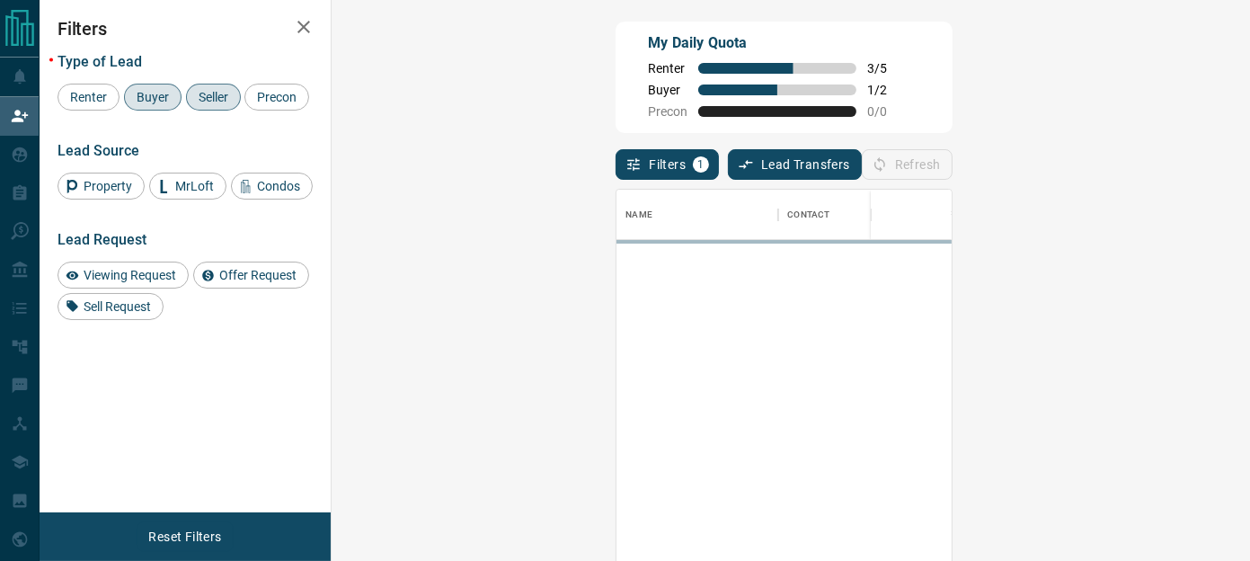
scroll to position [406, 866]
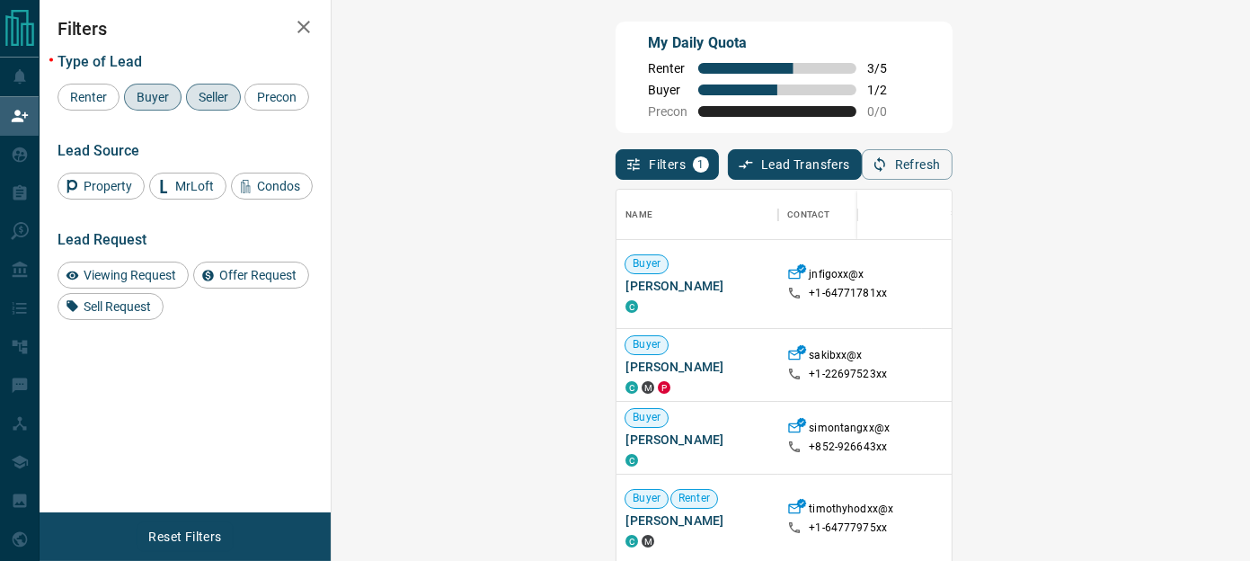
drag, startPoint x: 208, startPoint y: 100, endPoint x: 150, endPoint y: 99, distance: 58.4
click at [208, 99] on span "Seller" at bounding box center [213, 97] width 42 height 14
click at [149, 99] on span "Buyer" at bounding box center [152, 97] width 45 height 14
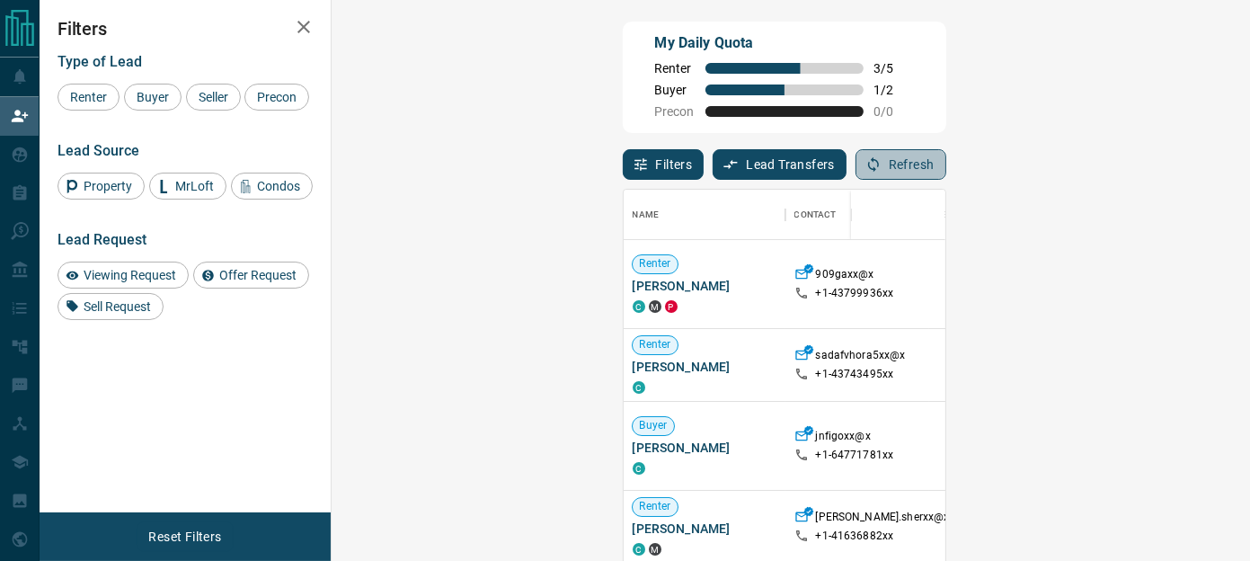
click at [946, 164] on button "Refresh" at bounding box center [900, 164] width 91 height 31
drag, startPoint x: 305, startPoint y: 25, endPoint x: 107, endPoint y: 53, distance: 200.5
click at [297, 23] on icon "button" at bounding box center [304, 27] width 22 height 22
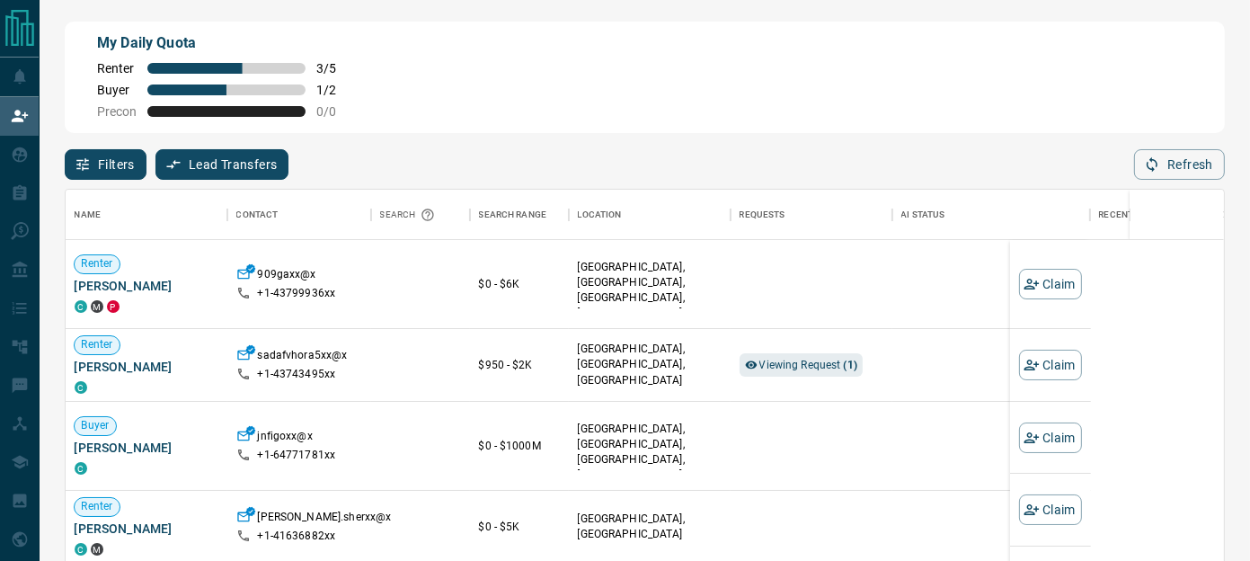
scroll to position [406, 1145]
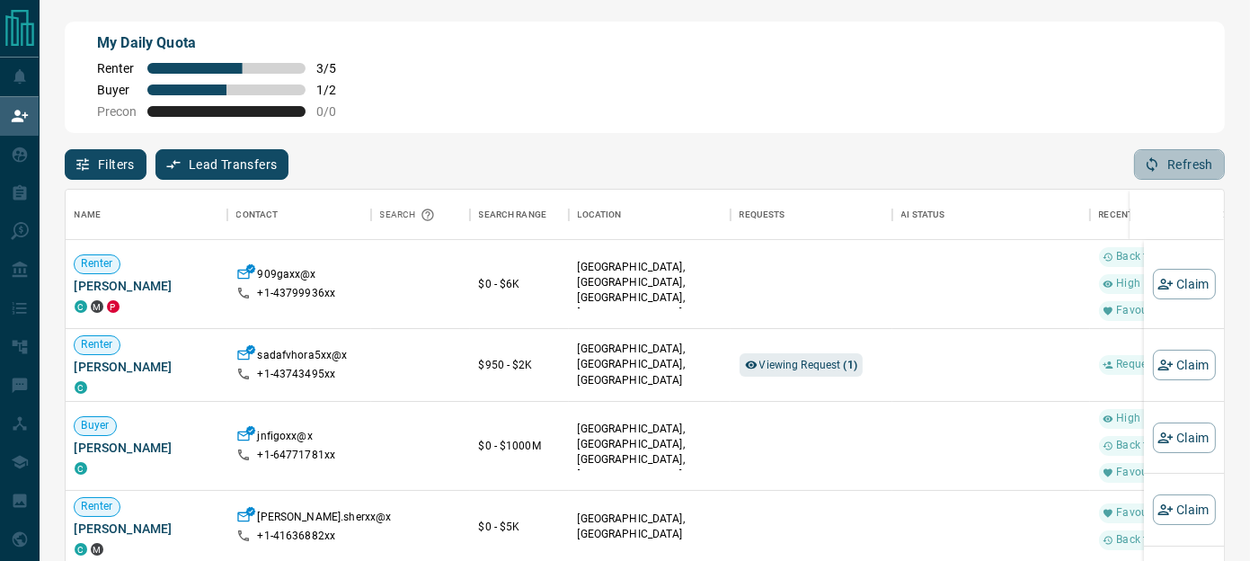
click at [1176, 161] on button "Refresh" at bounding box center [1179, 164] width 91 height 31
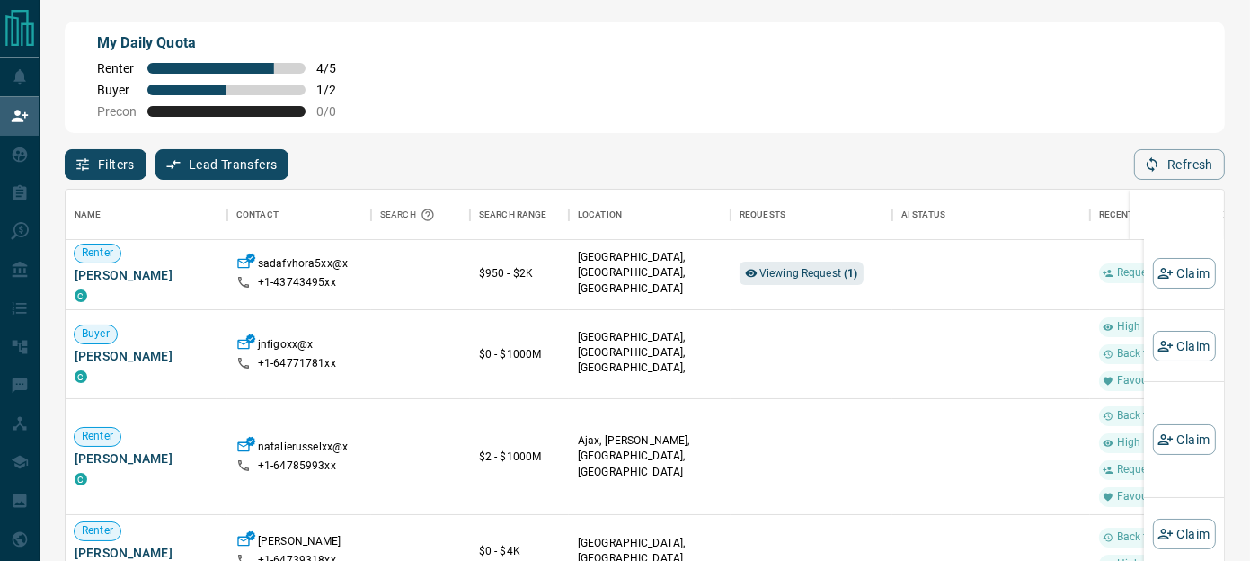
scroll to position [101, 0]
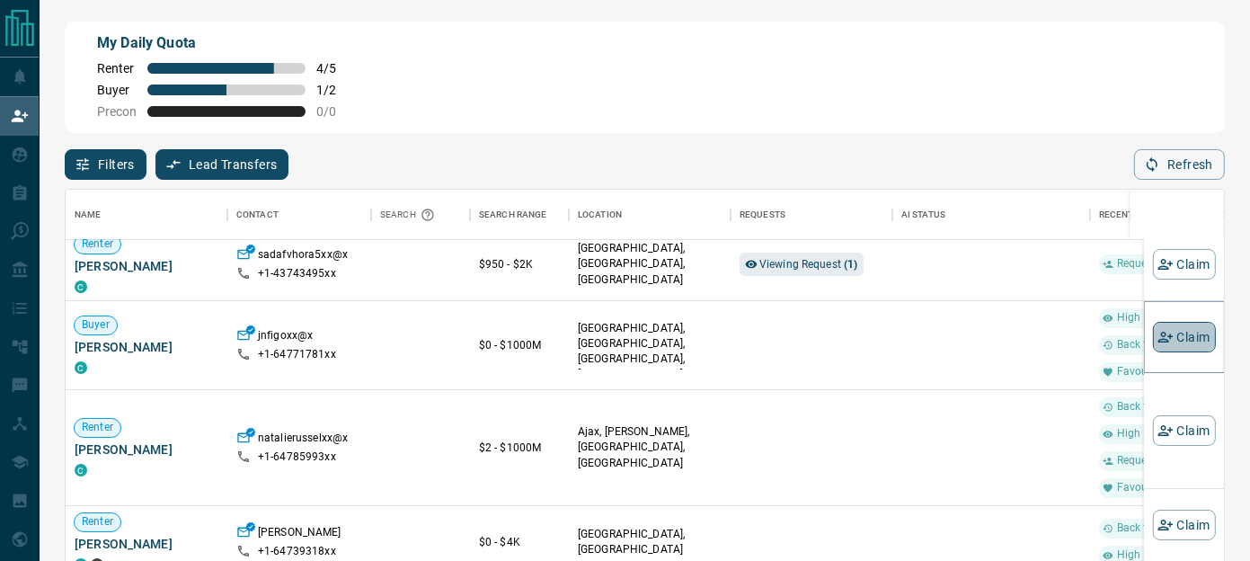
click at [1168, 333] on button "Claim" at bounding box center [1184, 337] width 63 height 31
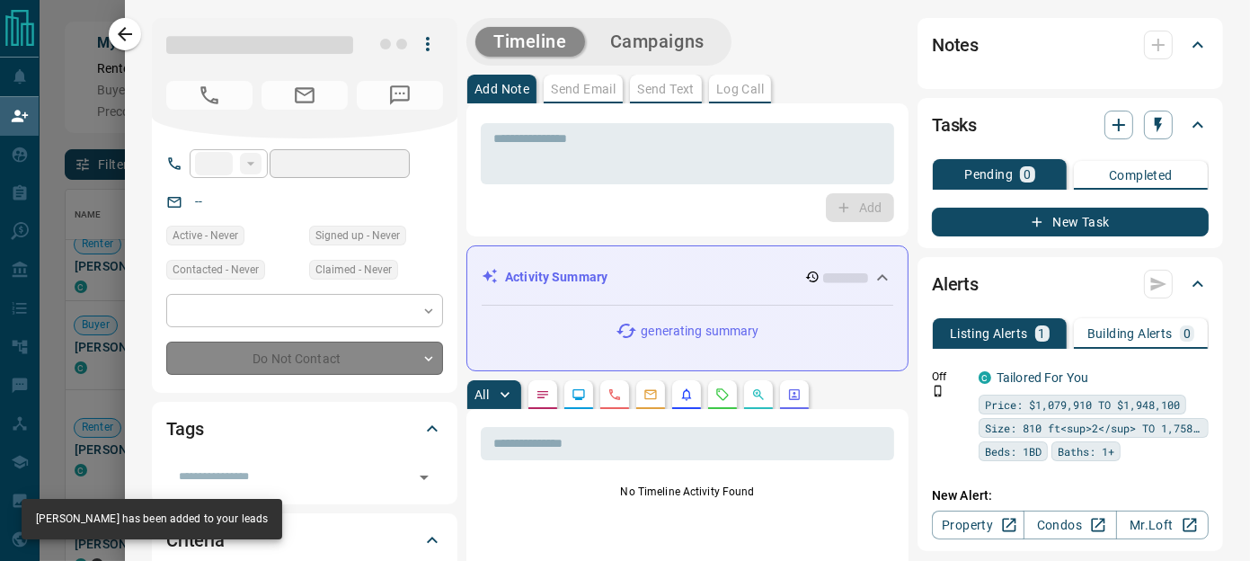
type input "**"
type input "**********"
type input "*"
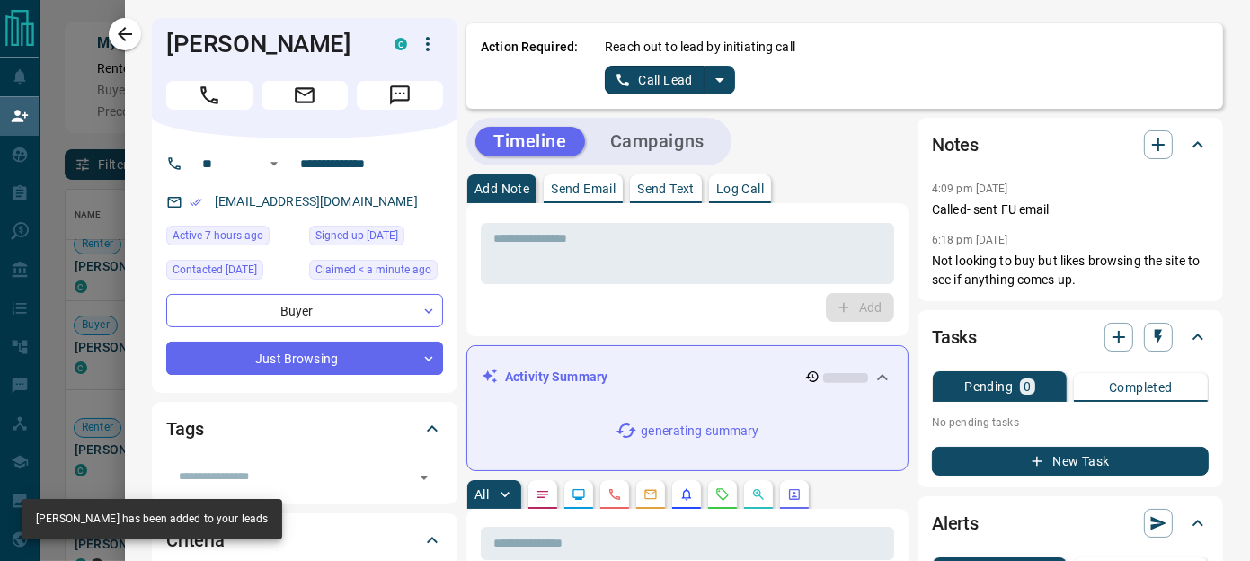
click at [715, 78] on icon "split button" at bounding box center [719, 80] width 9 height 4
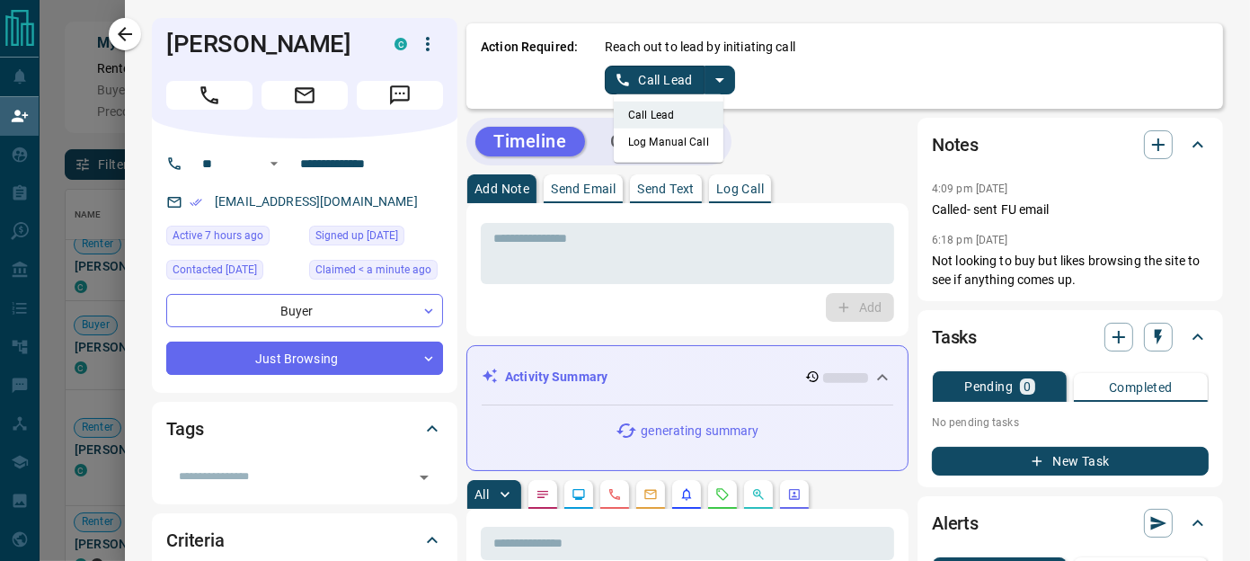
click at [637, 145] on li "Log Manual Call" at bounding box center [669, 141] width 110 height 27
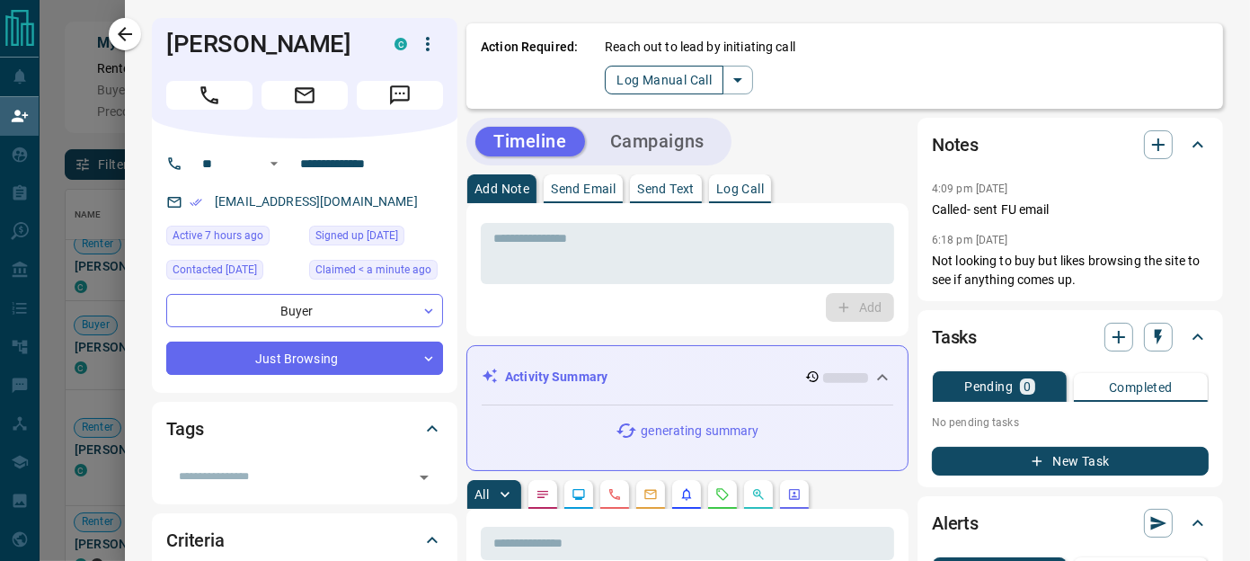
click at [625, 75] on button "Log Manual Call" at bounding box center [664, 80] width 119 height 29
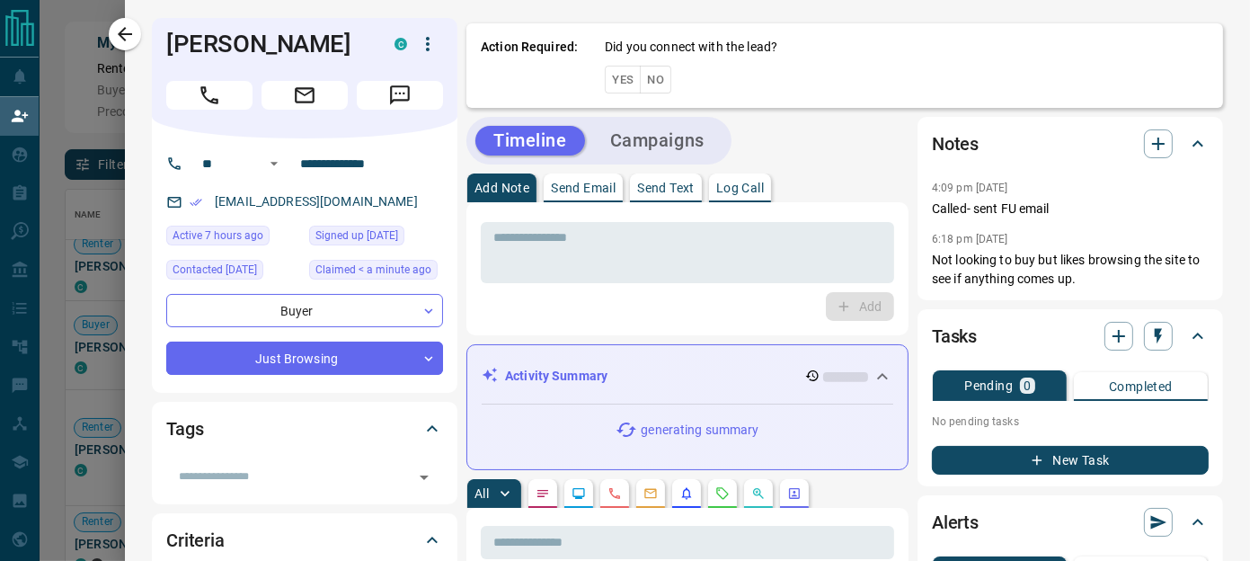
click at [640, 88] on button "No" at bounding box center [655, 80] width 31 height 28
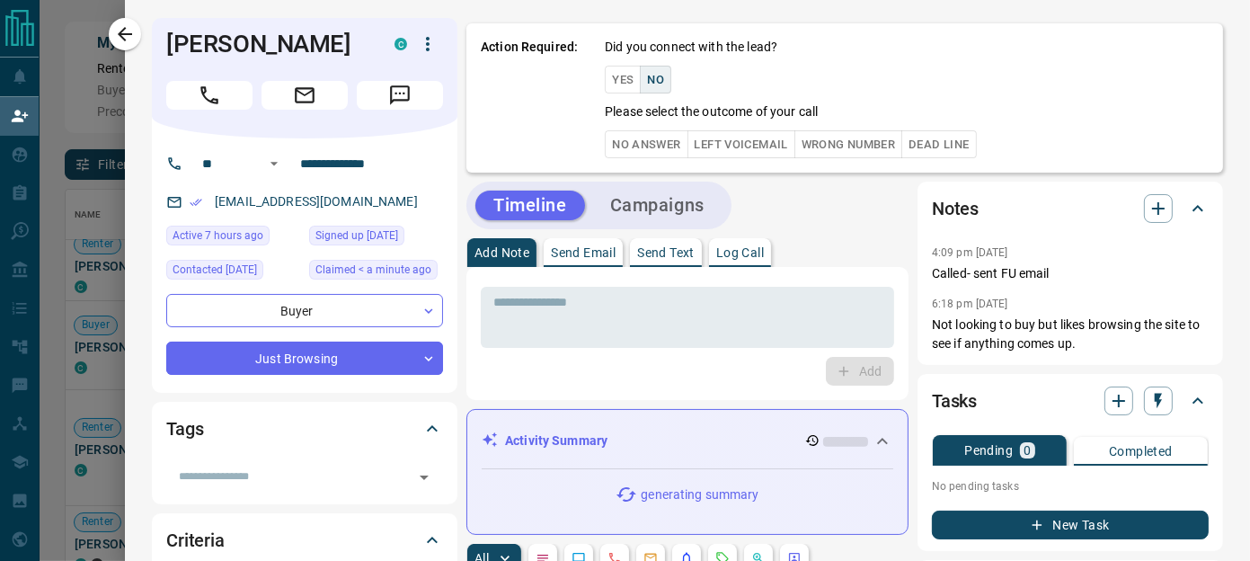
click at [617, 146] on button "No Answer" at bounding box center [646, 144] width 83 height 28
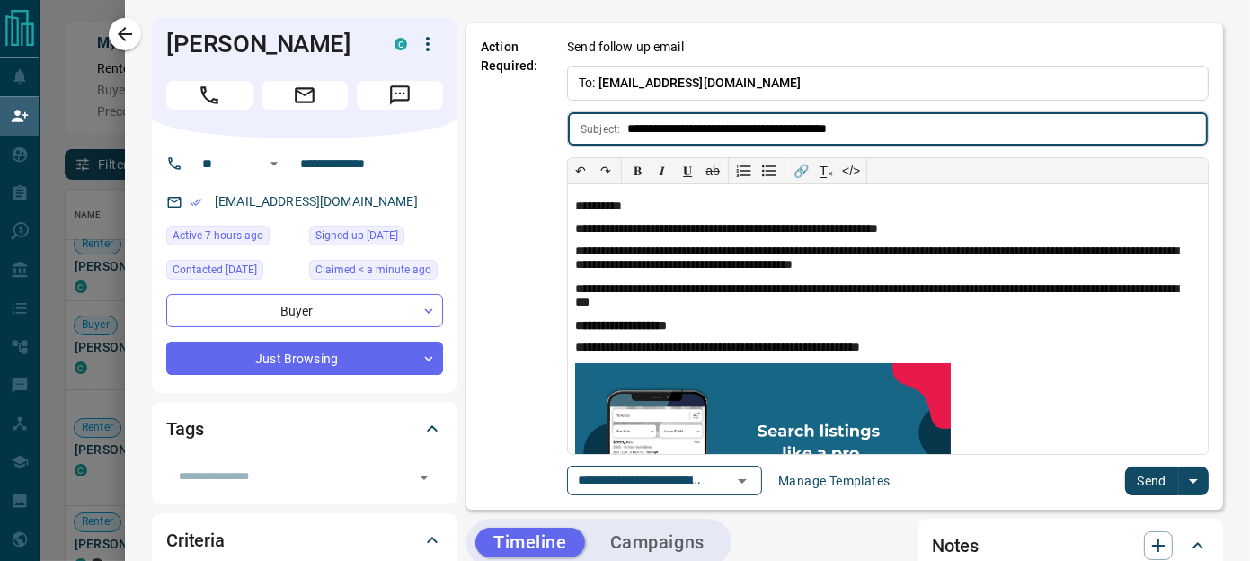
click at [1145, 477] on button "Send" at bounding box center [1151, 480] width 53 height 29
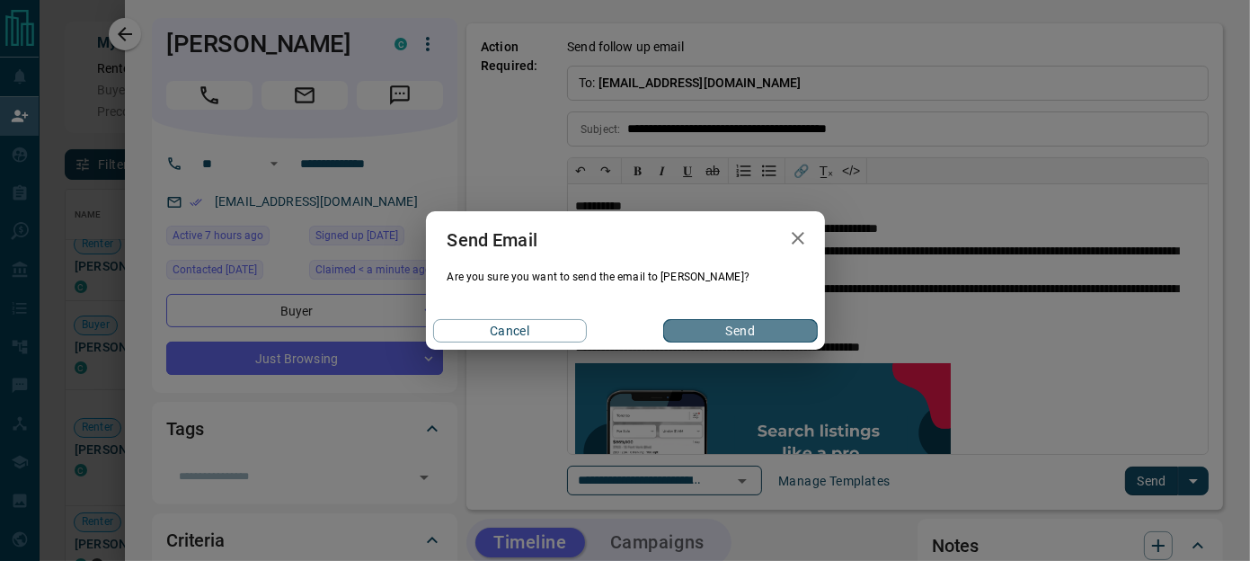
click at [724, 333] on button "Send" at bounding box center [740, 330] width 154 height 23
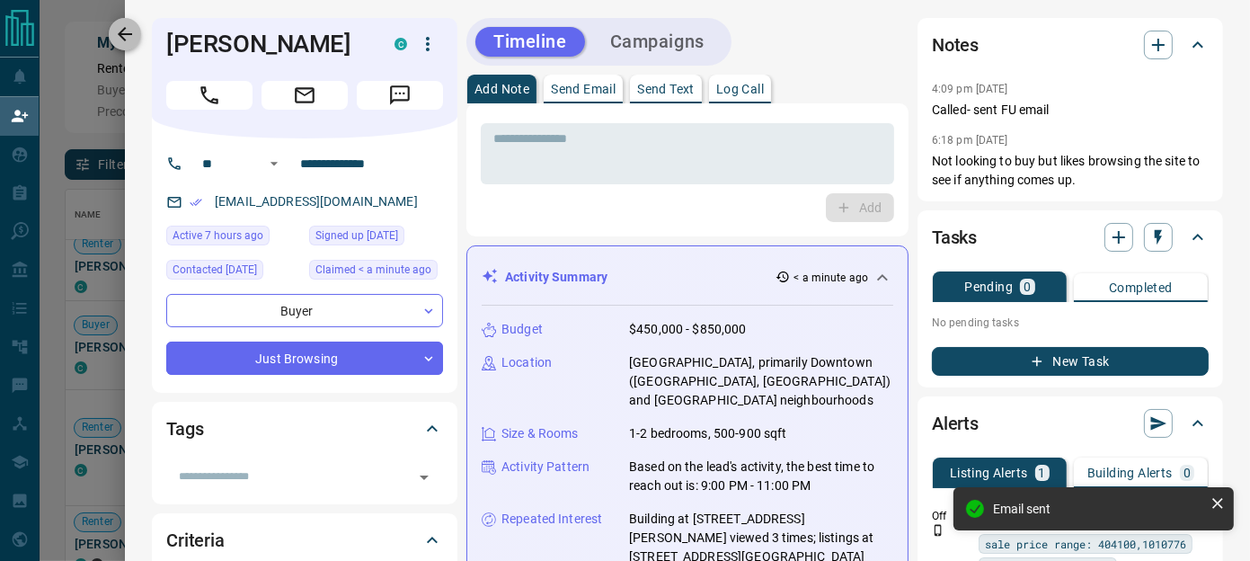
click at [128, 40] on icon "button" at bounding box center [125, 34] width 22 height 22
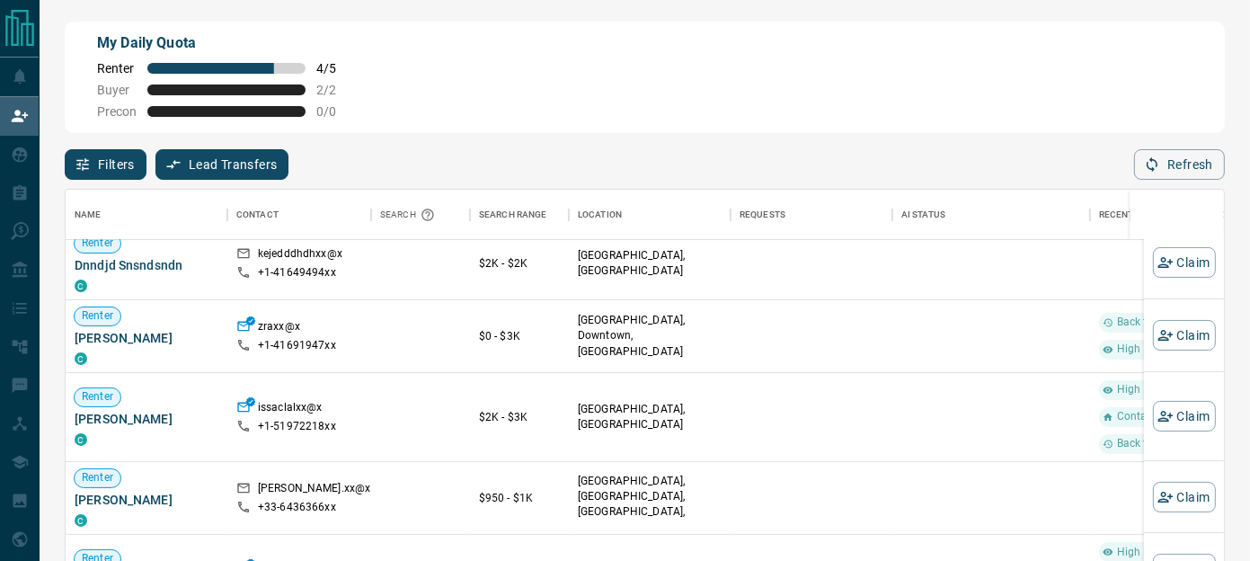
scroll to position [372, 0]
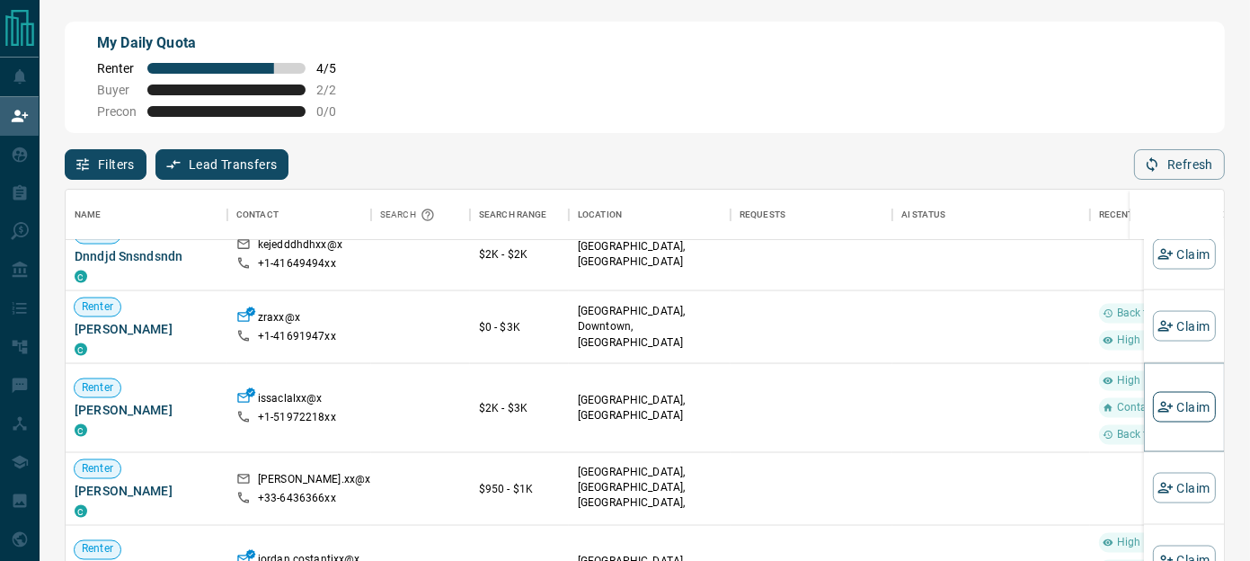
click at [1158, 401] on icon "button" at bounding box center [1165, 407] width 16 height 16
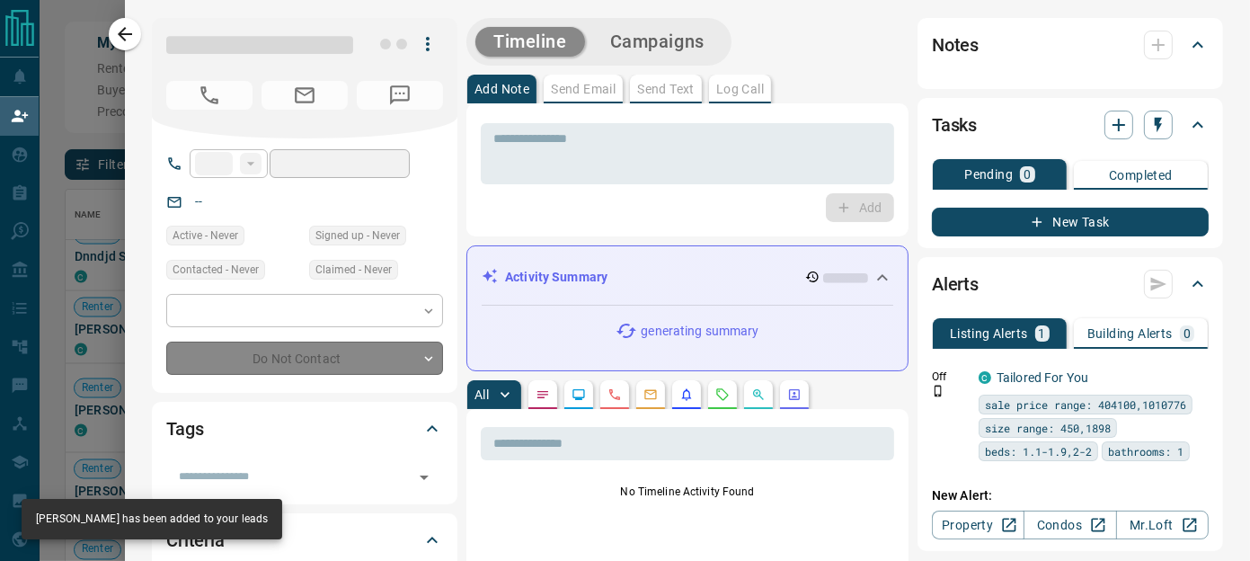
type input "**"
type input "**********"
type input "*"
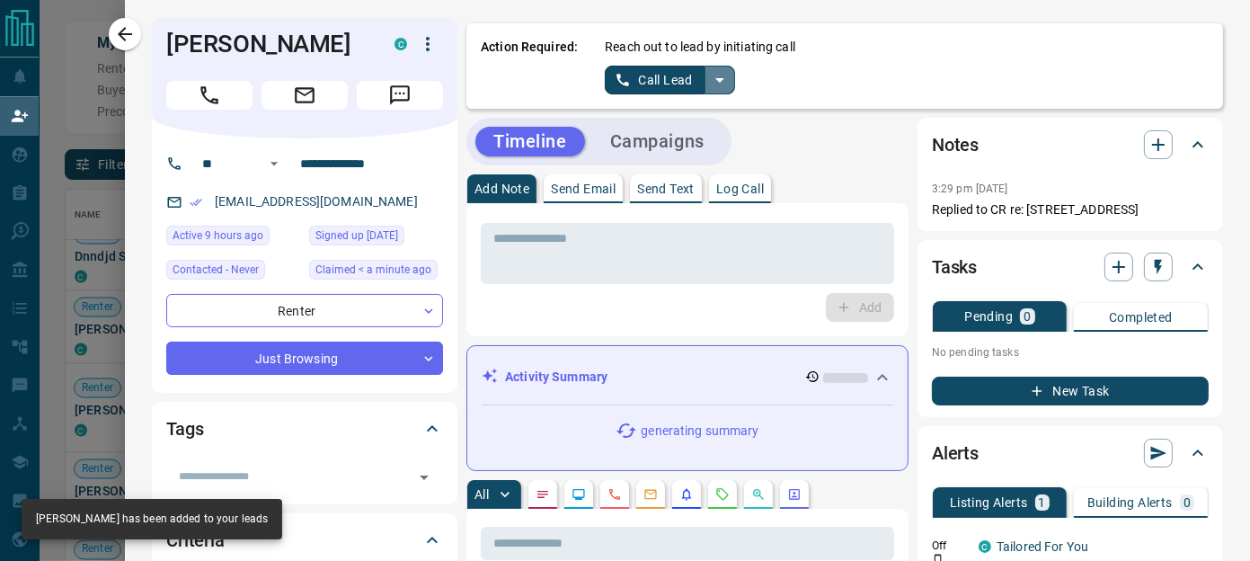
click at [709, 73] on icon "split button" at bounding box center [720, 80] width 22 height 22
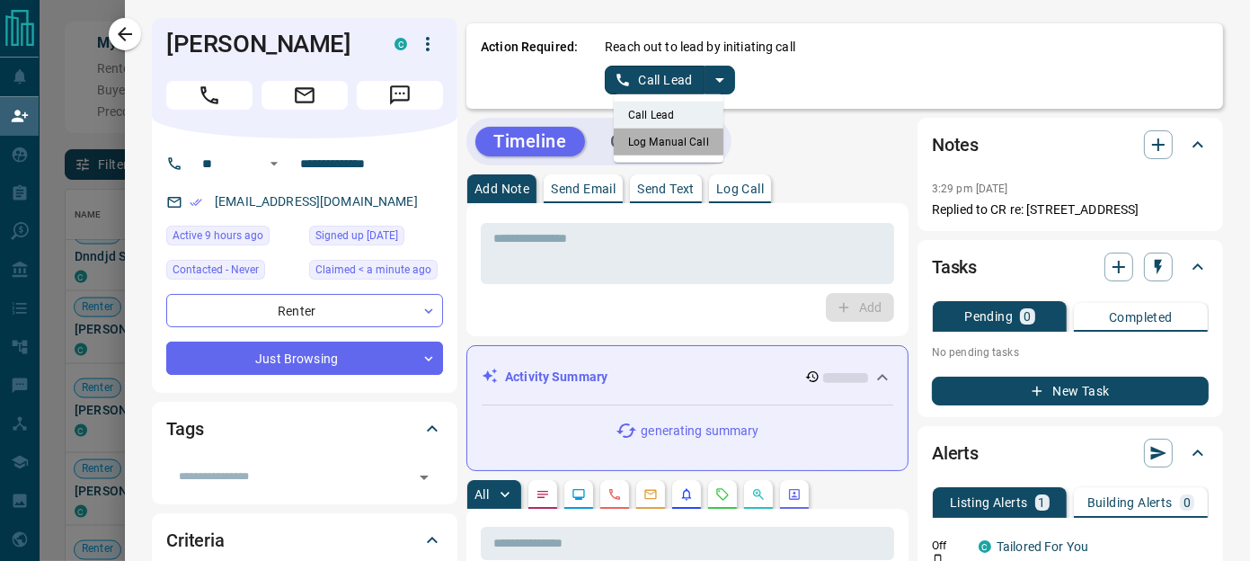
click at [636, 138] on li "Log Manual Call" at bounding box center [669, 141] width 110 height 27
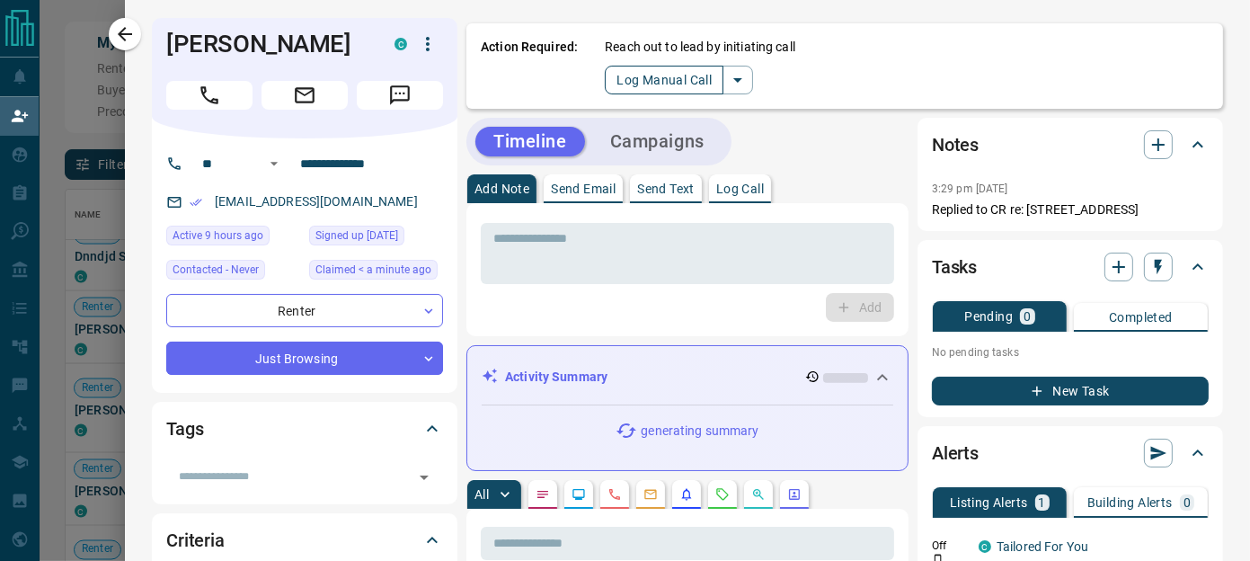
click at [650, 84] on button "Log Manual Call" at bounding box center [664, 80] width 119 height 29
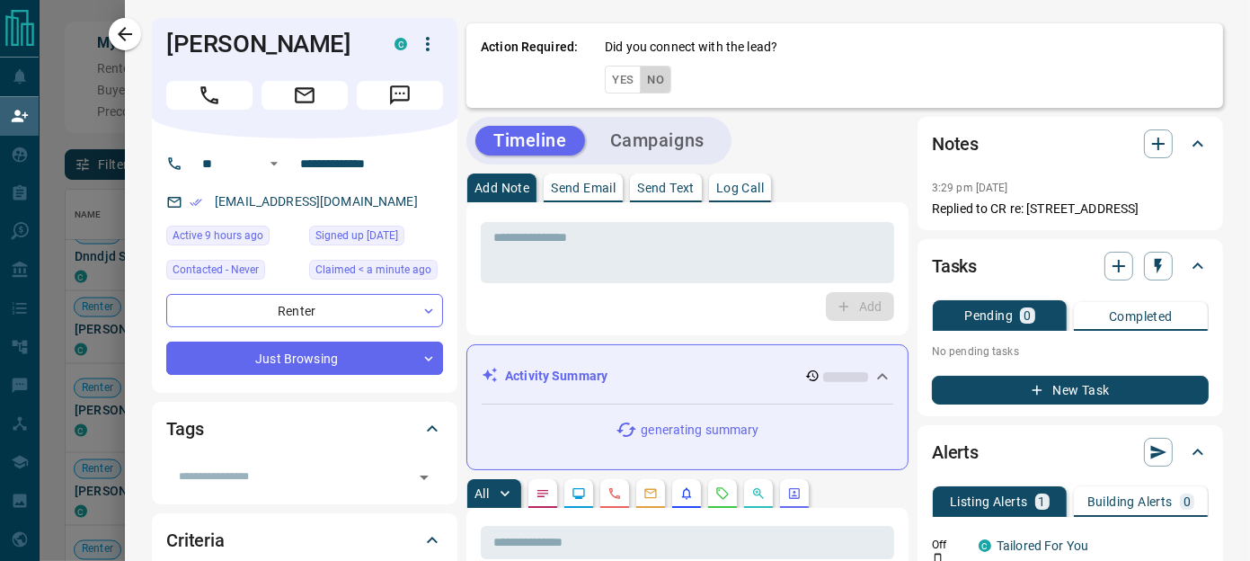
click at [646, 84] on button "No" at bounding box center [655, 80] width 31 height 28
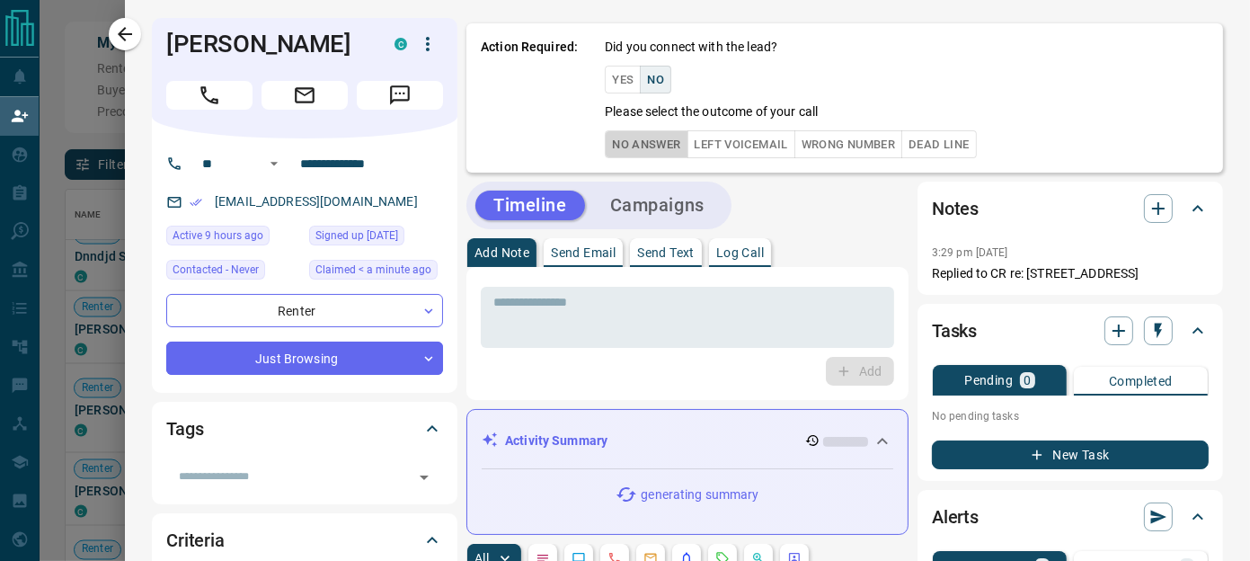
click at [631, 146] on button "No Answer" at bounding box center [646, 144] width 83 height 28
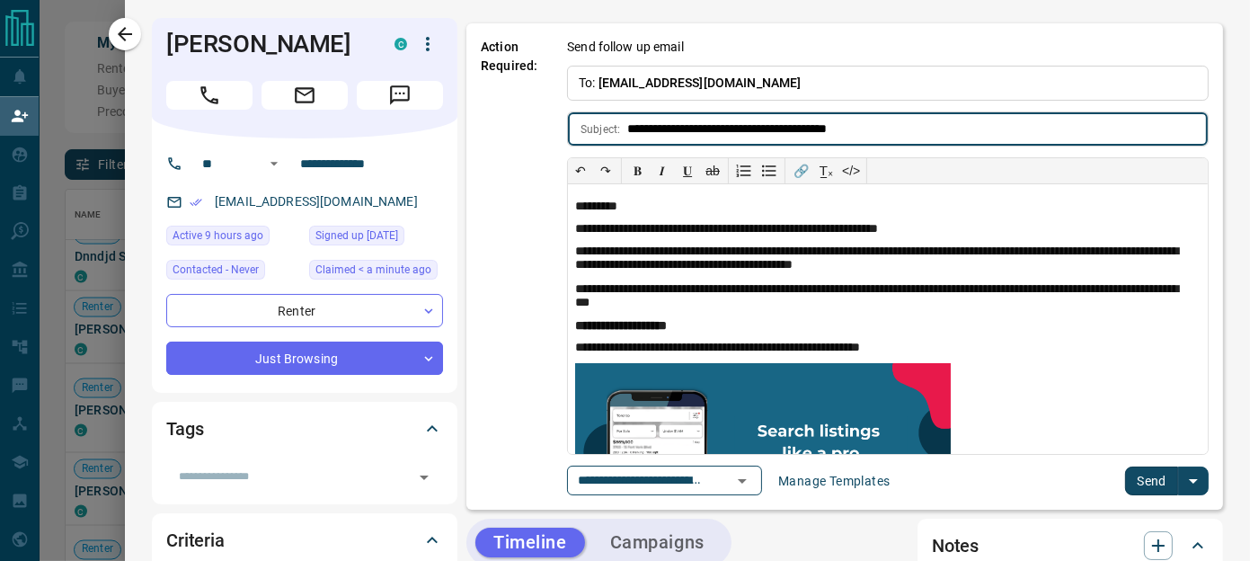
click at [1142, 473] on button "Send" at bounding box center [1151, 480] width 53 height 29
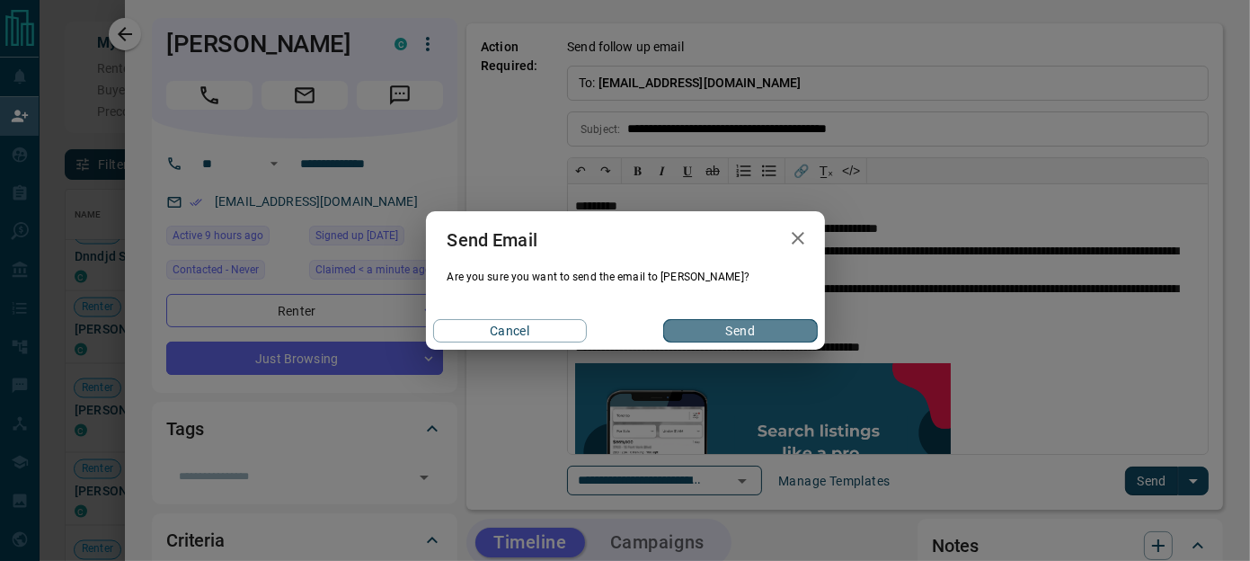
click at [739, 331] on button "Send" at bounding box center [740, 330] width 154 height 23
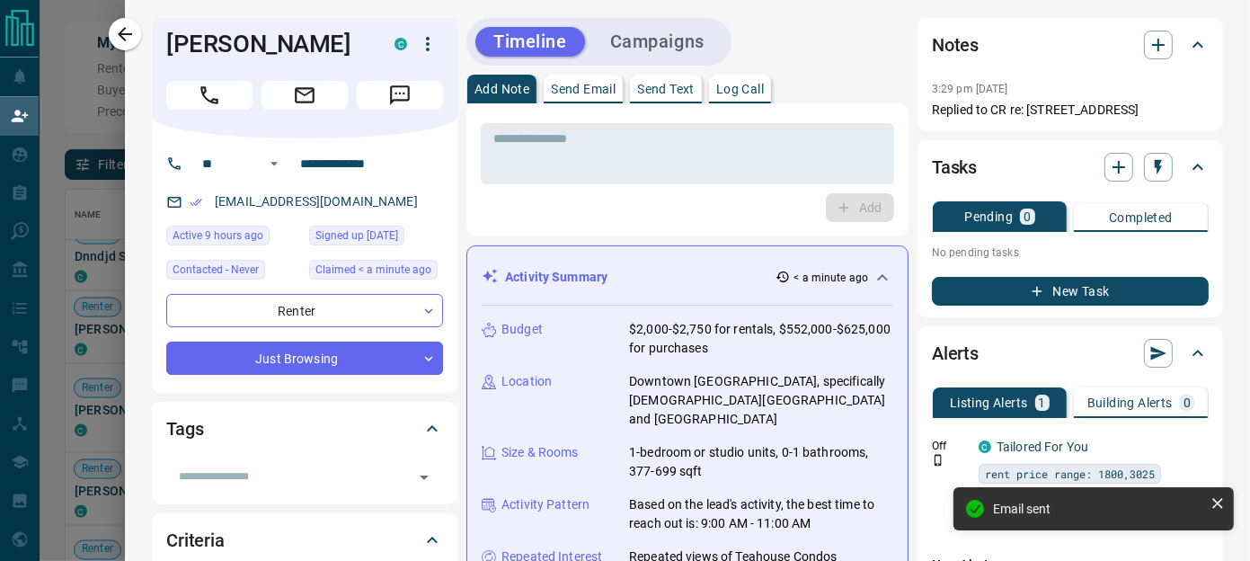
click at [115, 39] on icon "button" at bounding box center [125, 34] width 22 height 22
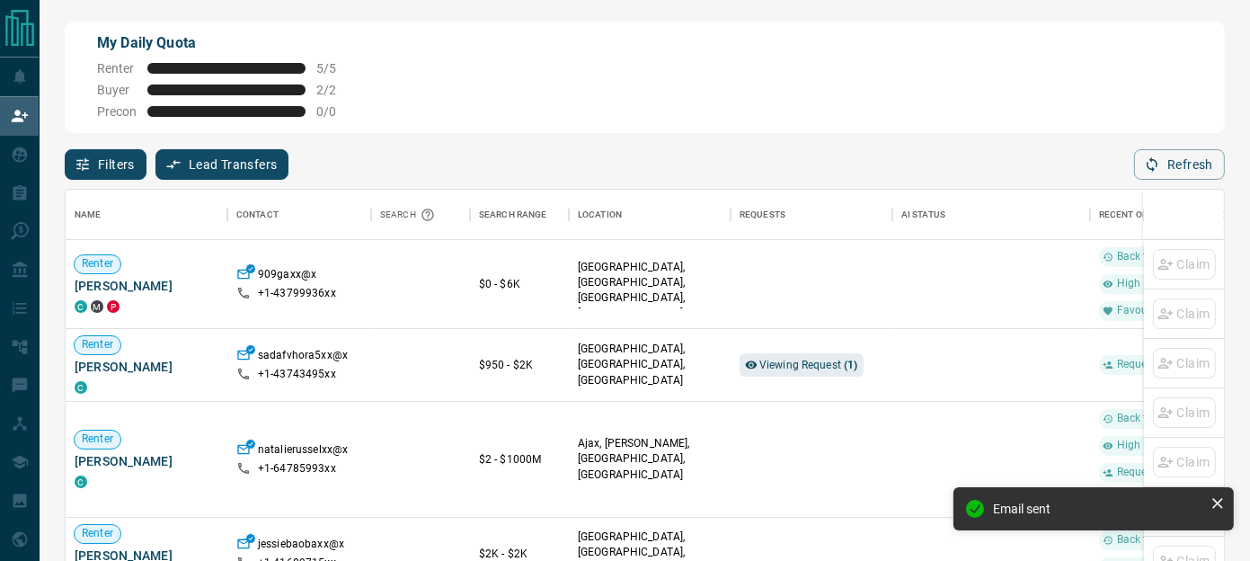
scroll to position [406, 1145]
